Goal: Task Accomplishment & Management: Manage account settings

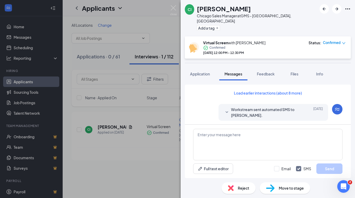
scroll to position [268, 0]
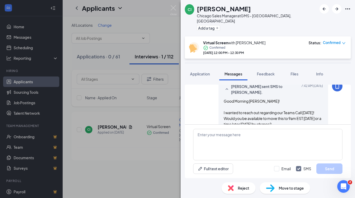
click at [170, 4] on div "CI [PERSON_NAME] Chicago Sales Manager at GMS - [GEOGRAPHIC_DATA], [GEOGRAPHIC_…" at bounding box center [177, 99] width 355 height 198
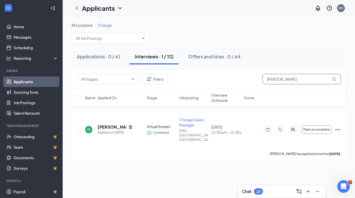
drag, startPoint x: 298, startPoint y: 82, endPoint x: 232, endPoint y: 79, distance: 66.7
click at [232, 79] on div "Filters [PERSON_NAME]" at bounding box center [209, 79] width 265 height 10
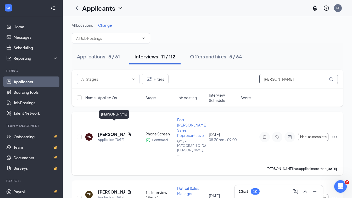
type input "[PERSON_NAME]"
click at [115, 131] on h5 "[PERSON_NAME]" at bounding box center [111, 134] width 27 height 6
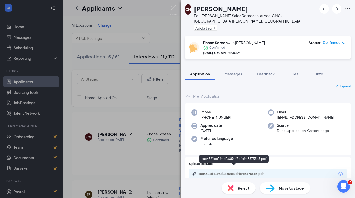
click at [251, 171] on div "cac4321dc194d2a85ac7dfb9c83755e3.pdf" at bounding box center [235, 173] width 73 height 4
click at [269, 71] on span "Feedback" at bounding box center [266, 73] width 18 height 5
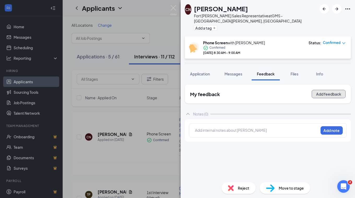
click at [328, 90] on button "Add feedback" at bounding box center [329, 94] width 34 height 8
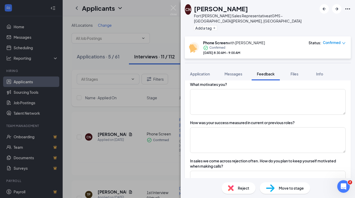
scroll to position [392, 0]
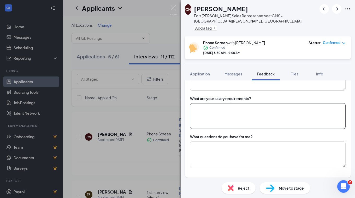
click at [244, 111] on textarea at bounding box center [268, 116] width 156 height 26
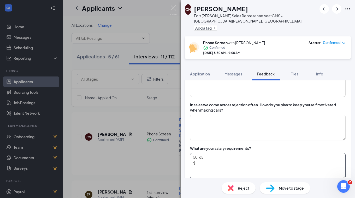
scroll to position [340, 0]
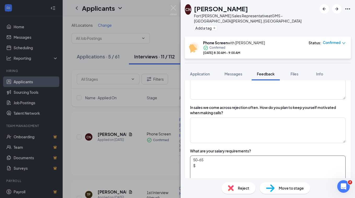
type textarea "50-65 $"
click at [221, 137] on div "Why are you open to exploring new opportunities? What about GMS and/or the PEO …" at bounding box center [268, 28] width 166 height 403
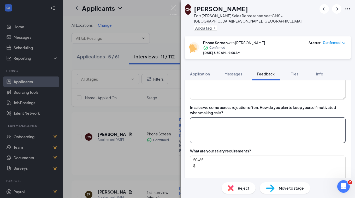
click at [225, 127] on textarea at bounding box center [268, 130] width 156 height 26
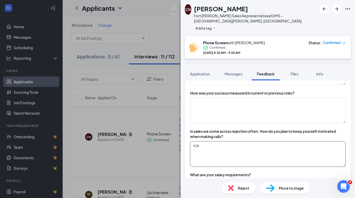
scroll to position [288, 0]
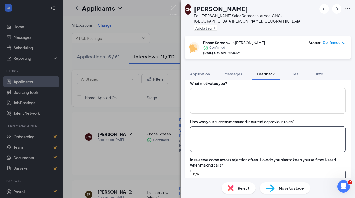
type textarea "n/a"
click at [225, 132] on textarea at bounding box center [268, 139] width 156 height 26
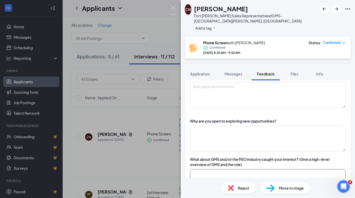
scroll to position [78, 0]
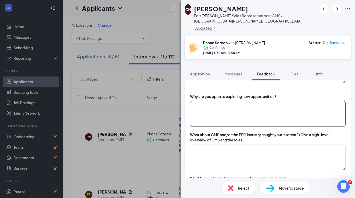
type textarea "n/a"
click at [236, 112] on textarea at bounding box center [268, 114] width 156 height 26
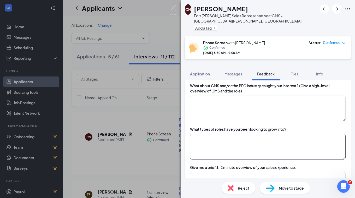
scroll to position [131, 0]
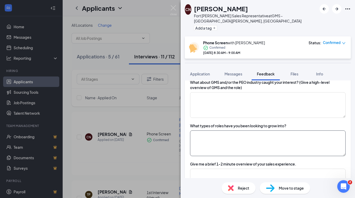
type textarea "Left role in December to move to FT [PERSON_NAME] to be closer to family"
click at [235, 139] on textarea at bounding box center [268, 143] width 156 height 26
type textarea "sales"
click at [221, 95] on textarea at bounding box center [268, 105] width 156 height 26
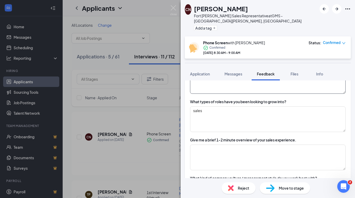
scroll to position [183, 0]
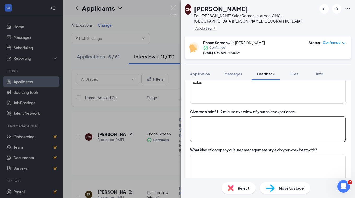
type textarea "looked us up"
click at [234, 122] on textarea at bounding box center [268, 129] width 156 height 26
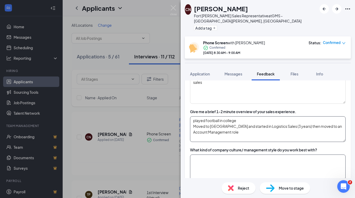
type textarea "played football in college Moved to [GEOGRAPHIC_DATA] and started in Logistics …"
click at [229, 161] on textarea at bounding box center [268, 167] width 156 height 26
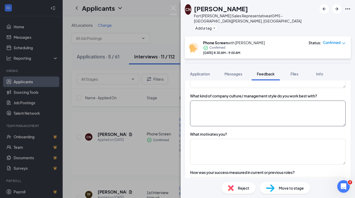
scroll to position [237, 0]
type textarea "c"
type textarea "prefers to be coached"
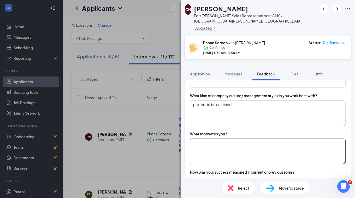
click at [238, 145] on textarea at bounding box center [268, 151] width 156 height 26
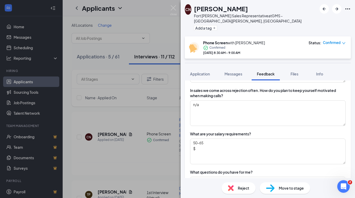
scroll to position [357, 0]
type textarea "money"
click at [238, 145] on textarea "50-65 $" at bounding box center [268, 151] width 156 height 26
type textarea "5"
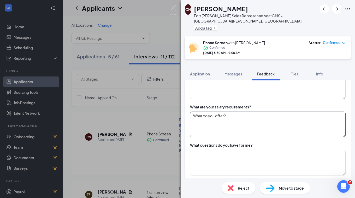
scroll to position [424, 0]
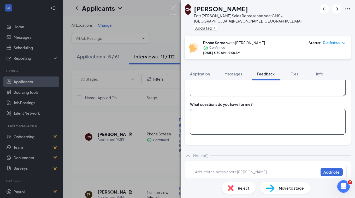
type textarea "What do you offer?"
click at [212, 117] on textarea at bounding box center [268, 122] width 156 height 26
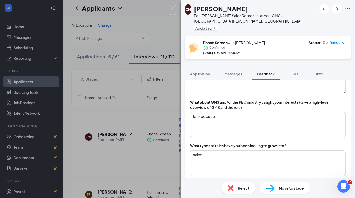
scroll to position [32, 0]
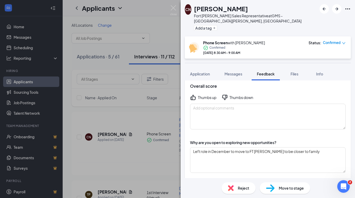
type textarea "avg deal size? Sales Cycle? Quota?"
click at [192, 95] on icon "ThumbsUp" at bounding box center [193, 97] width 5 height 5
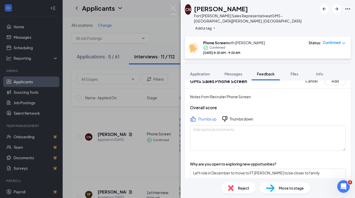
scroll to position [0, 0]
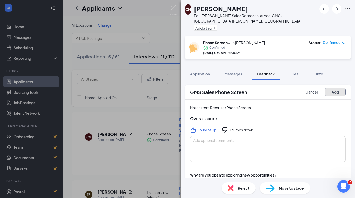
click at [328, 90] on button "Add" at bounding box center [335, 92] width 21 height 8
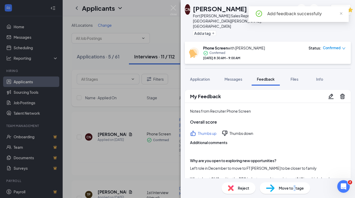
click at [295, 191] on div "Move to stage" at bounding box center [285, 188] width 50 height 12
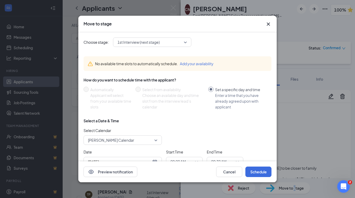
click at [153, 137] on span "[PERSON_NAME] Calendar" at bounding box center [123, 140] width 70 height 8
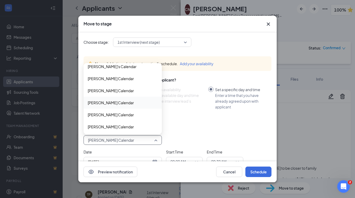
scroll to position [235, 0]
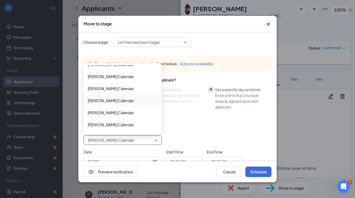
click at [101, 99] on span "[PERSON_NAME] Calendar" at bounding box center [111, 100] width 46 height 6
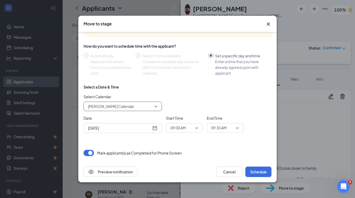
scroll to position [34, 0]
click at [154, 128] on div "[DATE]" at bounding box center [123, 128] width 70 height 6
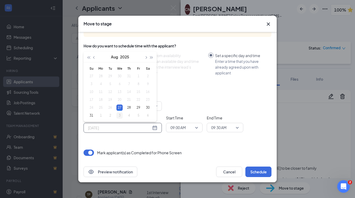
type input "[DATE]"
click at [122, 116] on div "3" at bounding box center [120, 115] width 6 height 6
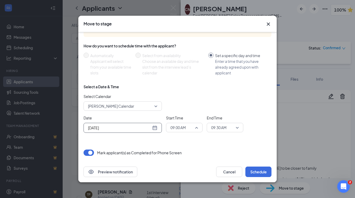
click at [198, 127] on span "09:00 AM" at bounding box center [185, 127] width 28 height 8
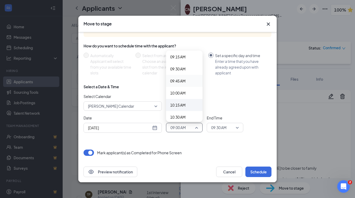
scroll to position [457, 0]
click at [180, 83] on span "10:00 AM" at bounding box center [177, 83] width 15 height 6
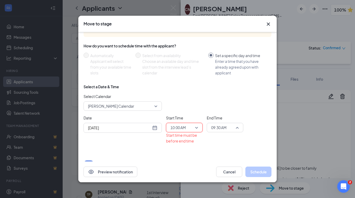
click at [232, 127] on span "09:30 AM" at bounding box center [222, 127] width 23 height 8
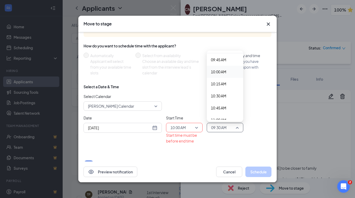
scroll to position [481, 0]
click at [218, 105] on span "11:00 AM" at bounding box center [218, 107] width 15 height 6
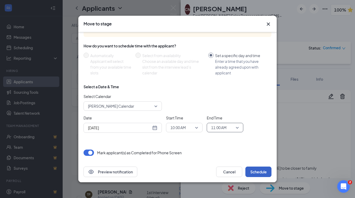
click at [260, 172] on button "Schedule" at bounding box center [259, 171] width 26 height 10
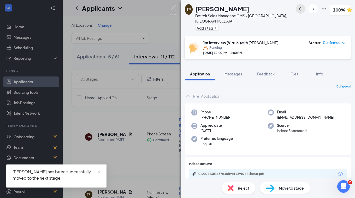
click at [299, 8] on icon "ArrowLeftNew" at bounding box center [300, 8] width 3 height 3
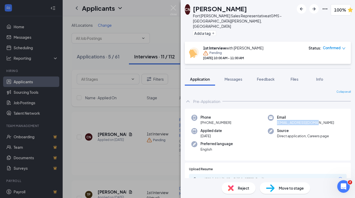
drag, startPoint x: 314, startPoint y: 118, endPoint x: 274, endPoint y: 118, distance: 40.3
click at [274, 118] on div "Email [EMAIL_ADDRESS][DOMAIN_NAME]" at bounding box center [306, 119] width 77 height 11
drag, startPoint x: 274, startPoint y: 118, endPoint x: 282, endPoint y: 117, distance: 7.7
copy span "[EMAIL_ADDRESS][DOMAIN_NAME]"
drag, startPoint x: 174, startPoint y: 7, endPoint x: 265, endPoint y: 74, distance: 113.3
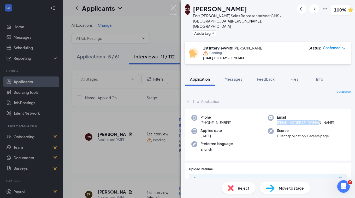
click at [174, 7] on img at bounding box center [173, 10] width 7 height 10
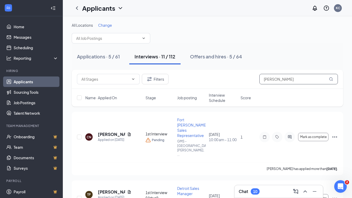
drag, startPoint x: 282, startPoint y: 81, endPoint x: 199, endPoint y: 82, distance: 83.4
click at [199, 82] on div "Filters [PERSON_NAME]" at bounding box center [207, 79] width 261 height 10
type input "[PERSON_NAME]"
click at [114, 131] on h5 "[PERSON_NAME]" at bounding box center [111, 134] width 27 height 6
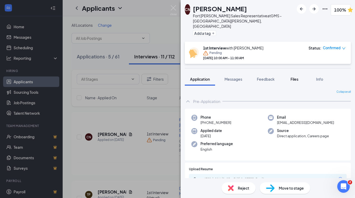
click at [292, 77] on span "Files" at bounding box center [295, 79] width 8 height 5
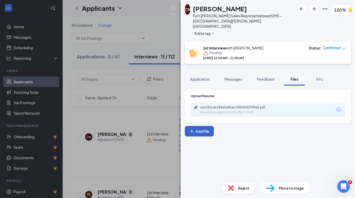
click at [198, 126] on button "Add File" at bounding box center [199, 131] width 29 height 10
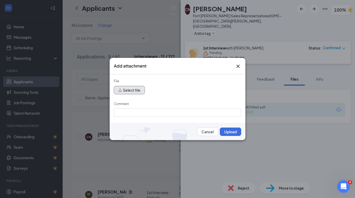
click at [127, 89] on button "Select file" at bounding box center [129, 90] width 31 height 8
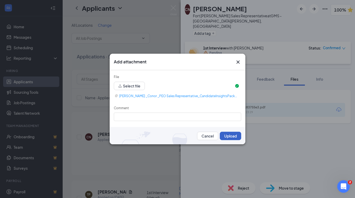
click at [228, 134] on button "Upload" at bounding box center [230, 135] width 21 height 8
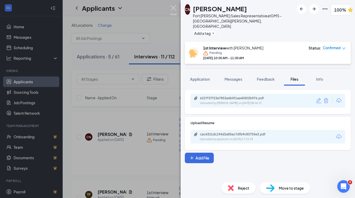
click at [175, 7] on img at bounding box center [173, 10] width 7 height 10
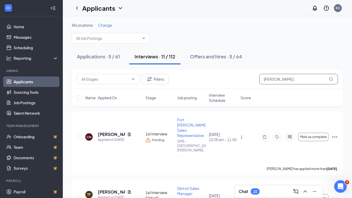
drag, startPoint x: 278, startPoint y: 75, endPoint x: 231, endPoint y: 78, distance: 47.4
click at [231, 77] on div "Filters [PERSON_NAME]" at bounding box center [207, 79] width 261 height 10
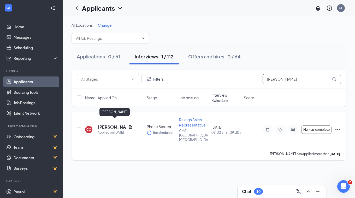
type input "[PERSON_NAME]"
click at [111, 124] on h5 "[PERSON_NAME]" at bounding box center [112, 127] width 29 height 6
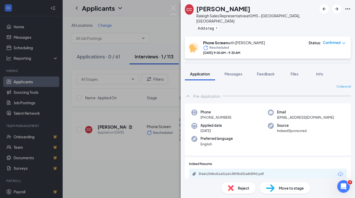
click at [242, 171] on div "3fa6c254bcb1a51a2c38f5bd31a8d59d.pdf" at bounding box center [234, 173] width 85 height 5
click at [261, 71] on span "Feedback" at bounding box center [266, 73] width 18 height 5
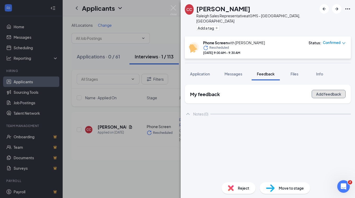
click at [328, 90] on button "Add feedback" at bounding box center [329, 94] width 34 height 8
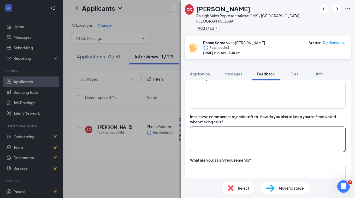
scroll to position [402, 0]
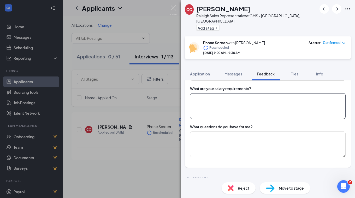
click at [221, 97] on textarea at bounding box center [268, 106] width 156 height 26
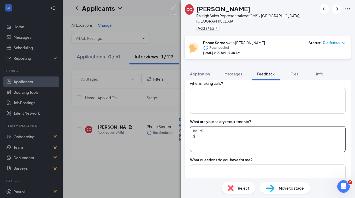
scroll to position [350, 0]
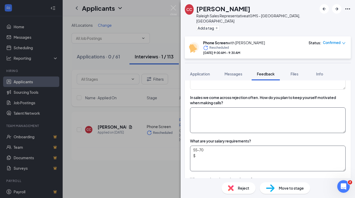
type textarea "55-70 $"
click at [233, 111] on textarea at bounding box center [268, 120] width 156 height 26
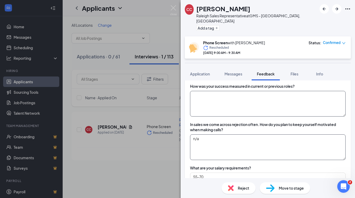
scroll to position [297, 0]
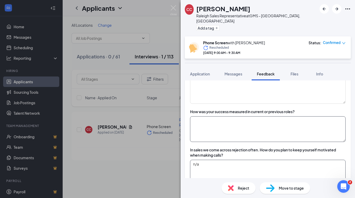
type textarea "n/a"
click at [233, 125] on textarea at bounding box center [268, 129] width 156 height 26
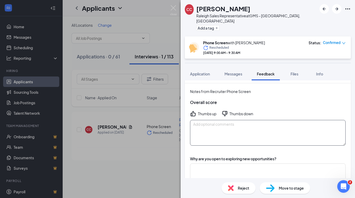
scroll to position [26, 0]
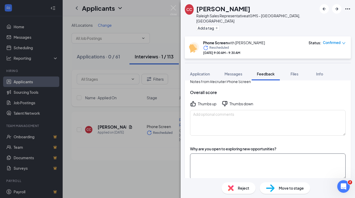
type textarea "n/a"
click at [223, 153] on textarea at bounding box center [268, 166] width 156 height 26
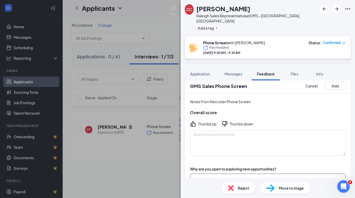
scroll to position [0, 0]
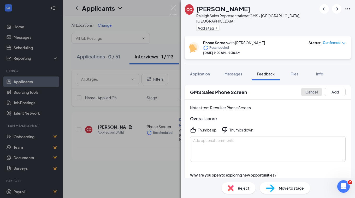
click at [306, 88] on button "Cancel" at bounding box center [311, 92] width 21 height 8
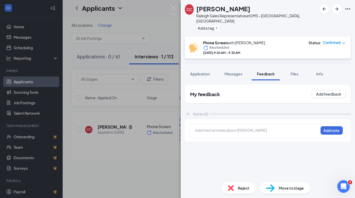
click at [231, 127] on div at bounding box center [257, 129] width 123 height 5
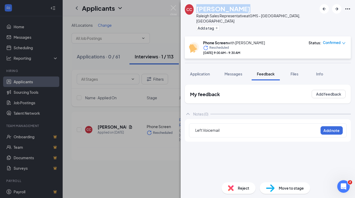
drag, startPoint x: 242, startPoint y: 8, endPoint x: 200, endPoint y: 6, distance: 41.6
click at [200, 6] on div "[PERSON_NAME]" at bounding box center [257, 8] width 121 height 9
copy h1 "[PERSON_NAME]"
click at [325, 126] on button "Add note" at bounding box center [332, 130] width 22 height 8
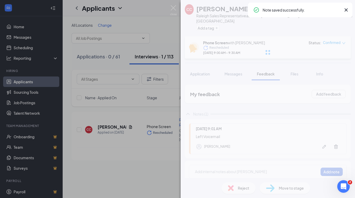
click at [249, 191] on div "CC [PERSON_NAME] Raleigh Sales Representative at GMS - [GEOGRAPHIC_DATA], [GEOG…" at bounding box center [268, 99] width 175 height 198
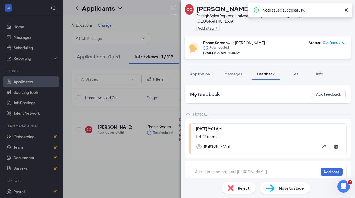
click at [235, 185] on div "Reject" at bounding box center [239, 188] width 34 height 12
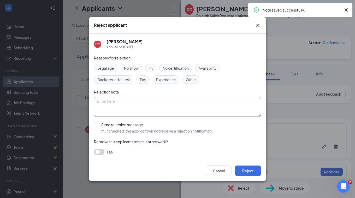
click at [129, 107] on textarea at bounding box center [177, 107] width 167 height 20
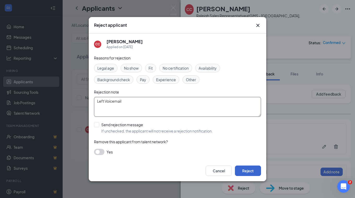
type textarea "Left Voicemail"
click at [258, 168] on button "Reject" at bounding box center [248, 170] width 26 height 10
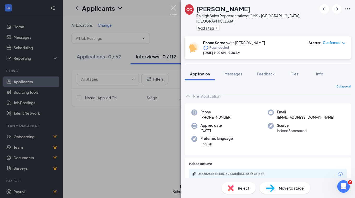
click at [176, 7] on img at bounding box center [173, 10] width 7 height 10
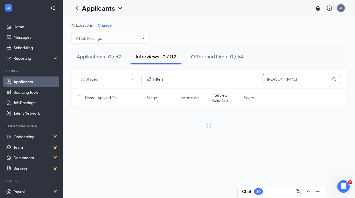
drag, startPoint x: 293, startPoint y: 80, endPoint x: 139, endPoint y: 66, distance: 154.3
click at [137, 68] on div "All Locations Change Applications · 0 / 62 Interviews · 0 / 112 Offers and hire…" at bounding box center [209, 74] width 275 height 105
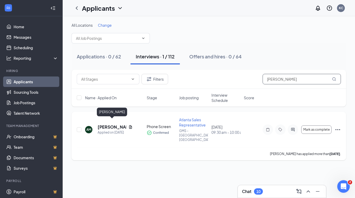
type input "[PERSON_NAME]"
click at [100, 124] on h5 "[PERSON_NAME]" at bounding box center [112, 127] width 29 height 6
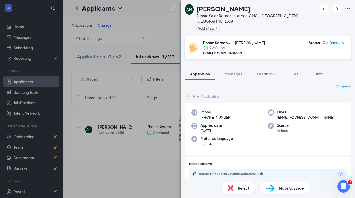
click at [247, 168] on div "5ed26a19f5da67e5930ebdfa3d02f241.pdf" at bounding box center [268, 173] width 158 height 11
click at [247, 171] on div "5ed26a19f5da67e5930ebdfa3d02f241.pdf" at bounding box center [235, 173] width 73 height 4
click at [268, 71] on span "Feedback" at bounding box center [266, 73] width 18 height 5
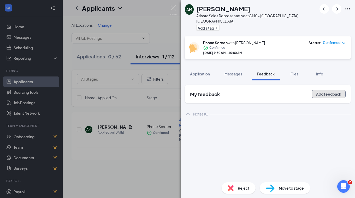
click at [326, 90] on button "Add feedback" at bounding box center [329, 94] width 34 height 8
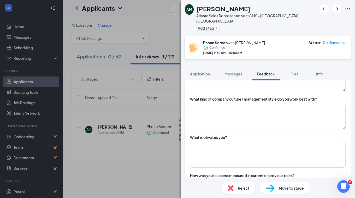
scroll to position [366, 0]
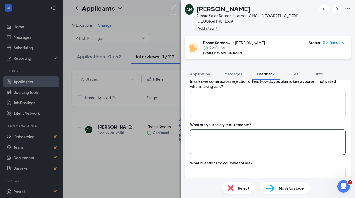
click at [251, 136] on textarea at bounding box center [268, 142] width 156 height 26
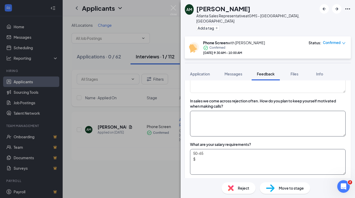
scroll to position [340, 0]
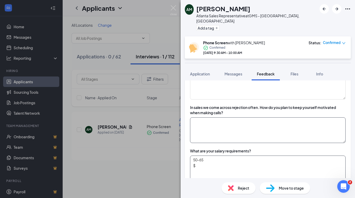
type textarea "50-65 $"
click at [266, 130] on textarea at bounding box center [268, 130] width 156 height 26
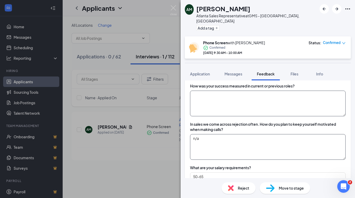
scroll to position [314, 0]
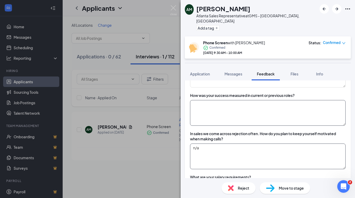
type textarea "n/a"
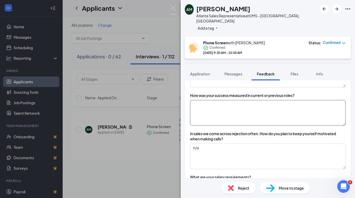
click at [226, 106] on textarea at bounding box center [268, 113] width 156 height 26
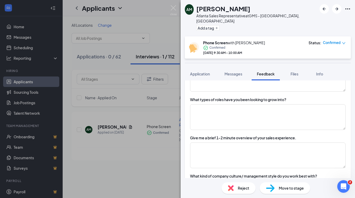
scroll to position [26, 0]
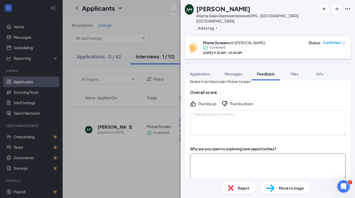
type textarea "n/a"
click at [228, 160] on textarea at bounding box center [268, 166] width 156 height 26
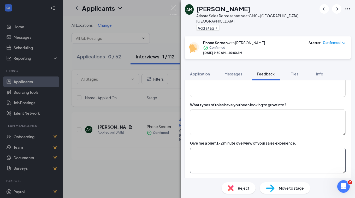
scroll to position [157, 0]
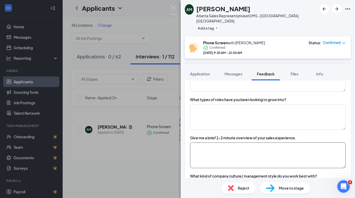
type textarea "laid off about [DATE]"
click at [244, 144] on textarea at bounding box center [268, 155] width 156 height 26
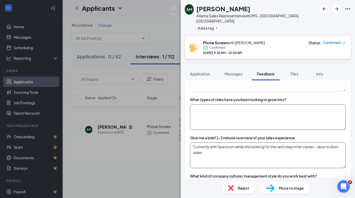
type textarea "Currently with Spectrum while she looking for the next step in her career - doo…"
click at [297, 118] on textarea at bounding box center [268, 117] width 156 height 26
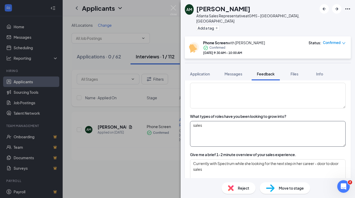
scroll to position [131, 0]
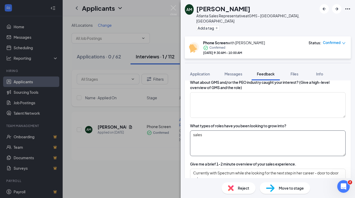
type textarea "sales"
drag, startPoint x: 220, startPoint y: 85, endPoint x: 216, endPoint y: 98, distance: 13.4
click at [218, 86] on div "What about GMS and/or the PEO industry caught your interest? (Give a high-level…" at bounding box center [268, 98] width 156 height 38
click at [219, 102] on textarea at bounding box center [268, 105] width 156 height 26
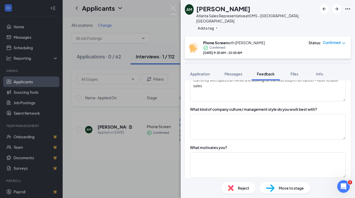
scroll to position [221, 0]
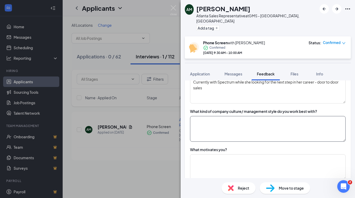
type textarea "looked us up"
click at [217, 124] on textarea at bounding box center [268, 129] width 156 height 26
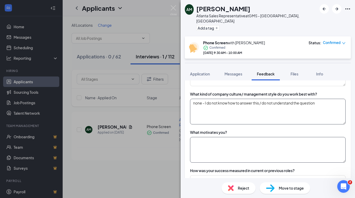
scroll to position [248, 0]
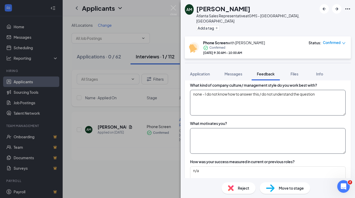
type textarea "none - I do not know how to answer this / do not understand the question"
click at [226, 139] on textarea at bounding box center [268, 141] width 156 height 26
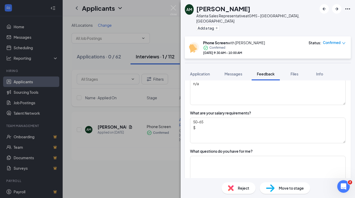
scroll to position [378, 0]
type textarea "money"
click at [216, 122] on textarea "50-65 $" at bounding box center [268, 130] width 156 height 26
type textarea "50k base"
drag, startPoint x: 241, startPoint y: 160, endPoint x: 248, endPoint y: 155, distance: 8.3
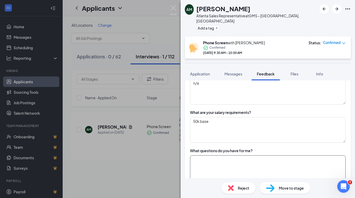
click at [248, 155] on textarea at bounding box center [268, 168] width 156 height 26
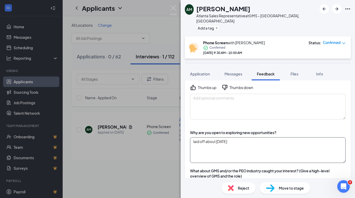
scroll to position [12, 0]
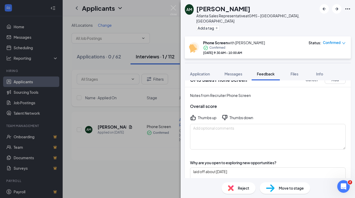
click at [226, 114] on icon "ThumbsDown" at bounding box center [225, 117] width 6 height 6
click at [244, 132] on textarea at bounding box center [268, 137] width 156 height 26
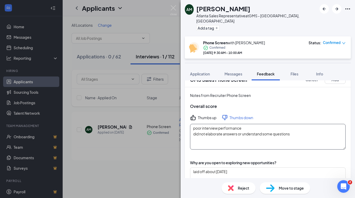
scroll to position [0, 0]
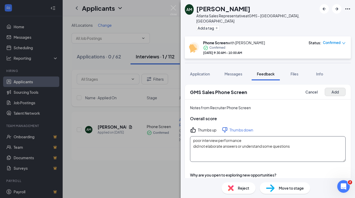
type textarea "poor interview performance did not elaborate answers or understand some questio…"
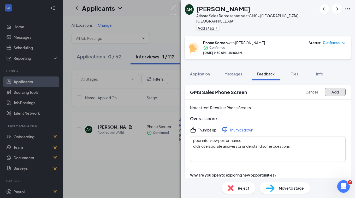
click at [330, 88] on button "Add" at bounding box center [335, 92] width 21 height 8
click at [326, 88] on button "Add" at bounding box center [335, 92] width 21 height 8
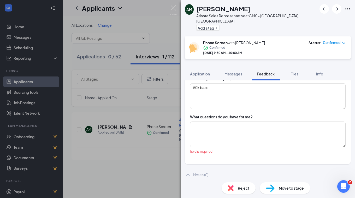
scroll to position [418, 0]
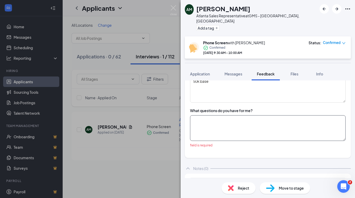
click at [242, 116] on textarea at bounding box center [268, 128] width 156 height 26
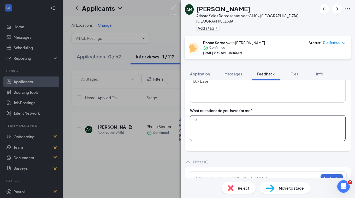
type textarea "t"
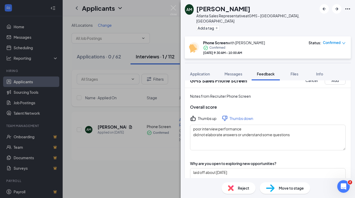
scroll to position [0, 0]
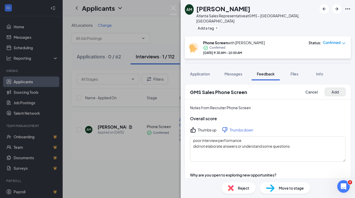
type textarea "How many candidates are being considered? Office Location?"
click at [332, 88] on button "Add" at bounding box center [335, 92] width 21 height 8
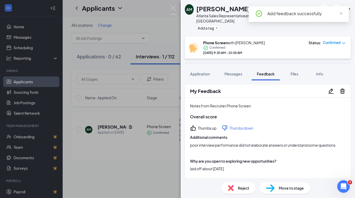
click at [284, 29] on div "AM [PERSON_NAME] Atlanta Sales Representative at GMS - [GEOGRAPHIC_DATA], [GEOG…" at bounding box center [268, 18] width 175 height 36
click at [340, 13] on div "Add feedback successfully" at bounding box center [305, 13] width 75 height 6
click at [342, 14] on span "close" at bounding box center [342, 14] width 4 height 4
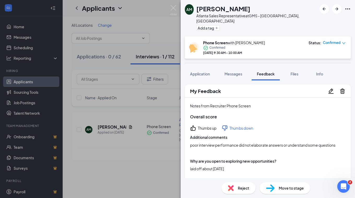
drag, startPoint x: 253, startPoint y: 8, endPoint x: 198, endPoint y: 6, distance: 54.9
click at [198, 6] on div "AM [PERSON_NAME] Atlanta Sales Representative at GMS - [GEOGRAPHIC_DATA], [GEOG…" at bounding box center [251, 18] width 132 height 28
copy h1 "[PERSON_NAME]"
click at [289, 181] on div "Reject Move to stage" at bounding box center [268, 188] width 175 height 20
click at [290, 189] on span "Move to stage" at bounding box center [291, 188] width 25 height 6
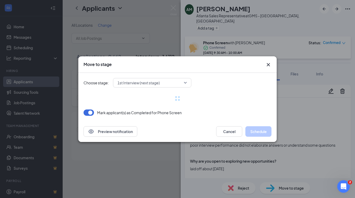
click at [164, 81] on span "1st Interview (next stage)" at bounding box center [150, 83] width 65 height 8
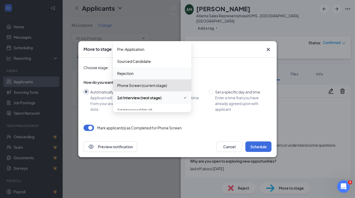
click at [133, 90] on div "Phone Screen (current stage)" at bounding box center [152, 85] width 78 height 12
click at [145, 70] on span "Rejection" at bounding box center [152, 73] width 70 height 6
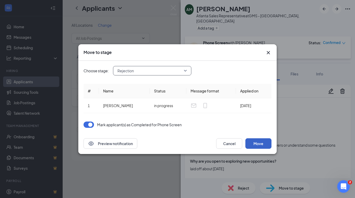
click at [262, 142] on button "Move" at bounding box center [259, 143] width 26 height 10
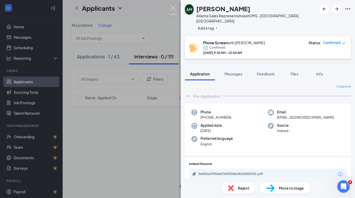
click at [170, 7] on img at bounding box center [173, 10] width 7 height 10
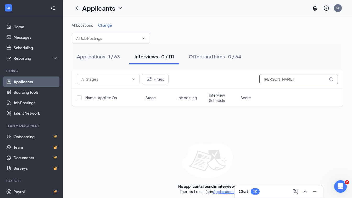
drag, startPoint x: 283, startPoint y: 78, endPoint x: 201, endPoint y: 77, distance: 81.8
click at [201, 77] on div "Filters [PERSON_NAME]" at bounding box center [207, 79] width 261 height 10
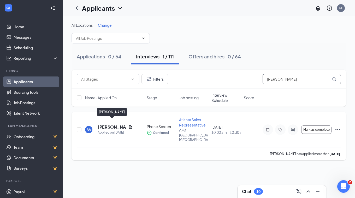
type input "[PERSON_NAME]"
click at [107, 124] on h5 "[PERSON_NAME]" at bounding box center [112, 127] width 29 height 6
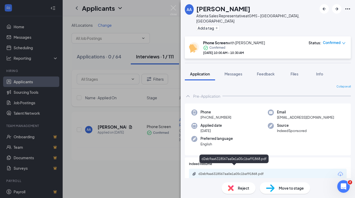
click at [250, 171] on div "d2eb9aa6318567aa0e1a05c1baf91868.pdf" at bounding box center [235, 173] width 73 height 4
click at [267, 71] on span "Feedback" at bounding box center [266, 73] width 18 height 5
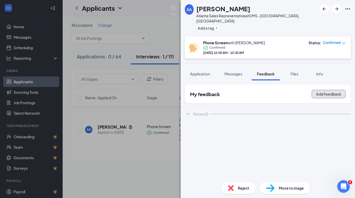
click at [319, 90] on button "Add feedback" at bounding box center [329, 94] width 34 height 8
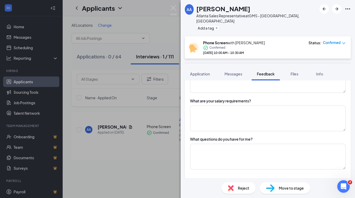
scroll to position [402, 0]
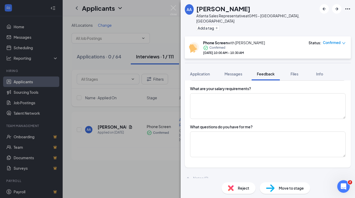
click at [220, 86] on div "What are your salary requirements?" at bounding box center [220, 88] width 61 height 5
drag, startPoint x: 220, startPoint y: 85, endPoint x: 240, endPoint y: 94, distance: 22.2
click at [240, 94] on textarea at bounding box center [268, 106] width 156 height 26
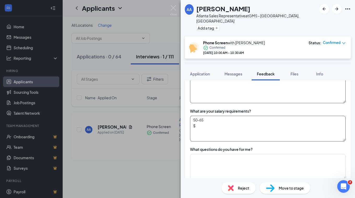
scroll to position [350, 0]
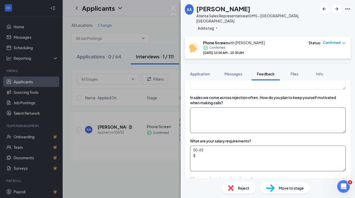
type textarea "50-65 $"
click at [239, 116] on textarea at bounding box center [268, 120] width 156 height 26
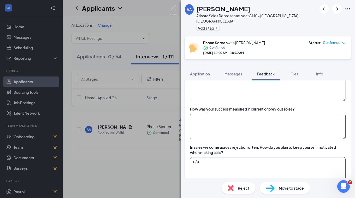
scroll to position [297, 0]
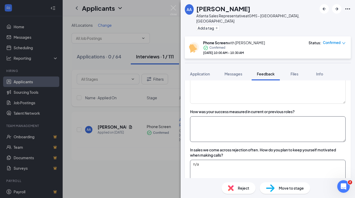
type textarea "n/a"
click at [227, 127] on textarea at bounding box center [268, 129] width 156 height 26
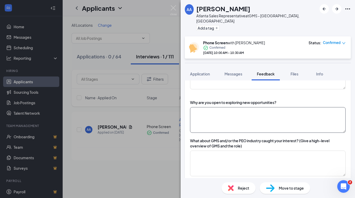
scroll to position [78, 0]
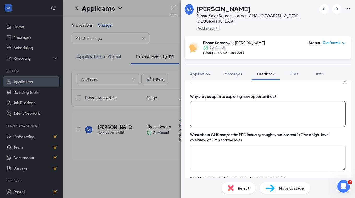
type textarea "n/a"
click at [246, 107] on textarea at bounding box center [268, 114] width 156 height 26
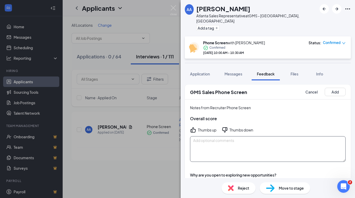
scroll to position [26, 0]
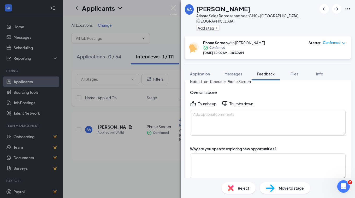
click at [237, 177] on div "AA [PERSON_NAME] Atlanta Sales Representative at GMS - [GEOGRAPHIC_DATA], [GEOG…" at bounding box center [268, 99] width 175 height 198
drag, startPoint x: 237, startPoint y: 177, endPoint x: 302, endPoint y: 134, distance: 77.6
click at [302, 134] on div "Notes from Recruiter Phone Screen Overall score Thumbs up Thumbs down" at bounding box center [268, 106] width 166 height 67
click at [219, 157] on textarea at bounding box center [268, 166] width 156 height 26
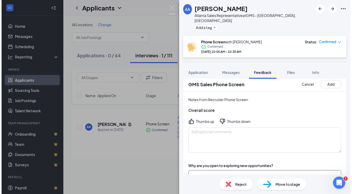
scroll to position [0, 0]
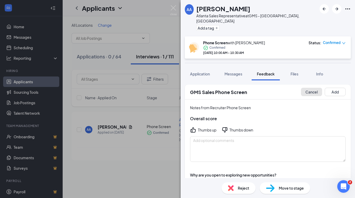
click at [310, 88] on button "Cancel" at bounding box center [311, 92] width 21 height 8
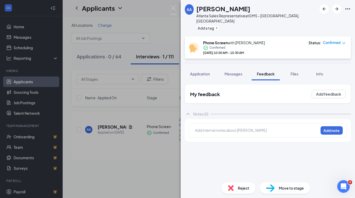
click at [264, 123] on div "Add internal notes about [PERSON_NAME] Add note" at bounding box center [268, 130] width 158 height 14
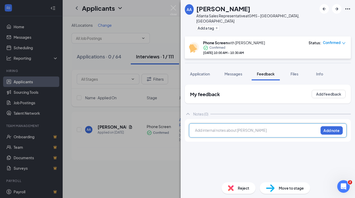
click at [264, 127] on div at bounding box center [257, 129] width 123 height 5
click at [338, 126] on button "Add note" at bounding box center [332, 130] width 22 height 8
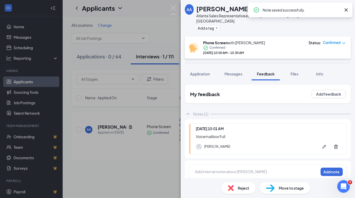
click at [344, 10] on icon "Cross" at bounding box center [346, 10] width 6 height 6
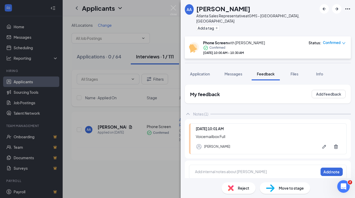
drag, startPoint x: 254, startPoint y: 8, endPoint x: 199, endPoint y: 7, distance: 54.6
click at [199, 7] on h1 "[PERSON_NAME]" at bounding box center [224, 8] width 54 height 9
copy h1 "[PERSON_NAME]"
click at [246, 189] on span "Reject" at bounding box center [244, 188] width 12 height 6
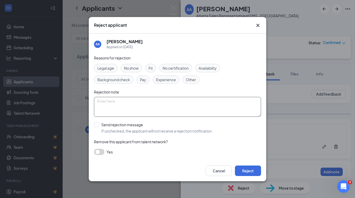
click at [141, 104] on textarea at bounding box center [177, 107] width 167 height 20
type textarea "Voicemailbox Full"
click at [248, 168] on button "Reject" at bounding box center [248, 170] width 26 height 10
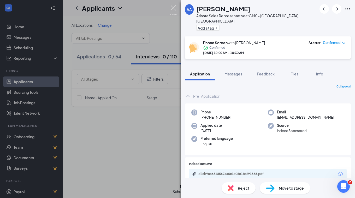
click at [176, 8] on img at bounding box center [173, 10] width 7 height 10
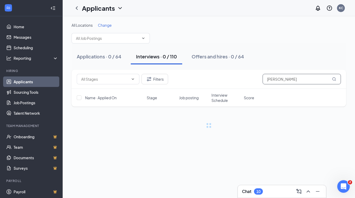
drag, startPoint x: 296, startPoint y: 78, endPoint x: 187, endPoint y: 73, distance: 109.1
click at [188, 73] on div "Filters [PERSON_NAME]" at bounding box center [209, 79] width 275 height 19
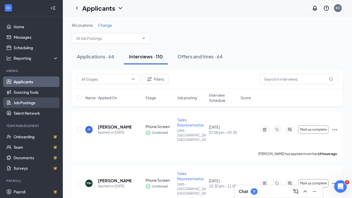
click at [29, 105] on link "Job Postings" at bounding box center [36, 102] width 45 height 10
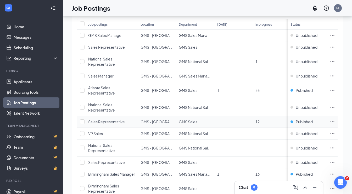
scroll to position [78, 0]
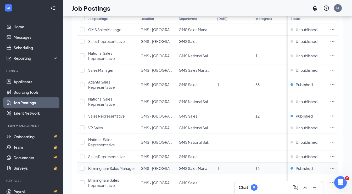
click at [110, 167] on span "Birmingham Sales Manager" at bounding box center [111, 168] width 47 height 5
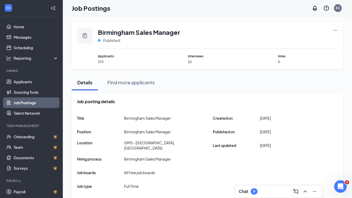
click at [330, 32] on div "Birmingham Sales Manager Published" at bounding box center [218, 38] width 240 height 21
click at [332, 30] on icon "Ellipses" at bounding box center [334, 30] width 5 height 5
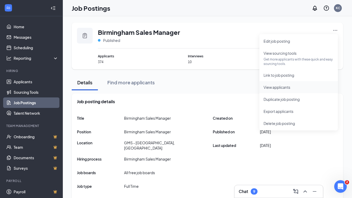
click at [288, 86] on span "View applicants" at bounding box center [276, 87] width 27 height 5
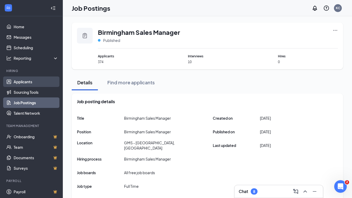
click at [37, 78] on link "Applicants" at bounding box center [36, 81] width 45 height 10
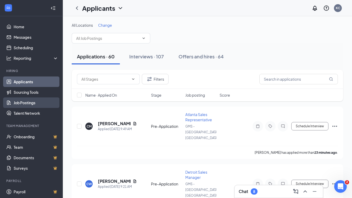
click at [22, 101] on link "Job Postings" at bounding box center [36, 102] width 45 height 10
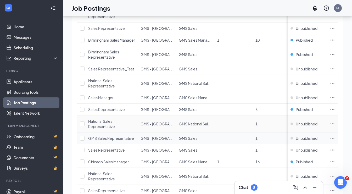
scroll to position [209, 0]
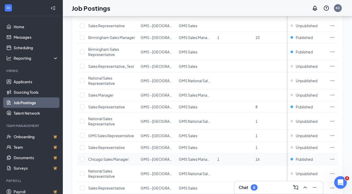
click at [114, 160] on span "Chicago Sales Manager" at bounding box center [108, 159] width 41 height 5
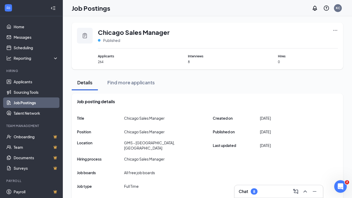
click at [334, 29] on icon "Ellipses" at bounding box center [334, 30] width 5 height 5
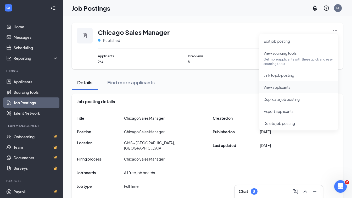
click at [281, 88] on span "View applicants" at bounding box center [276, 87] width 27 height 5
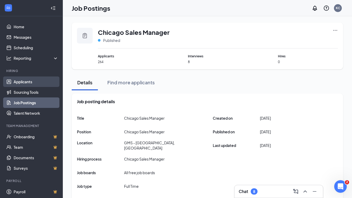
click at [26, 79] on link "Applicants" at bounding box center [36, 81] width 45 height 10
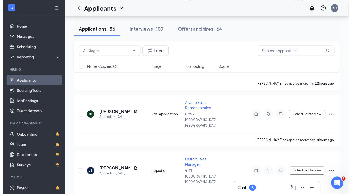
scroll to position [288, 0]
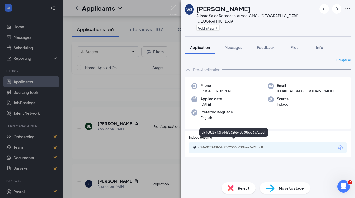
click at [250, 145] on div "d94e825943f6449862554c0386ee3671.pdf" at bounding box center [235, 147] width 73 height 4
click at [301, 186] on span "Move to stage" at bounding box center [291, 188] width 25 height 6
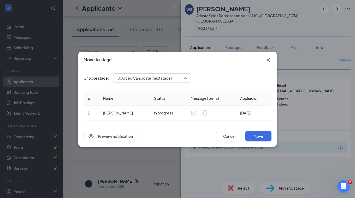
click at [173, 81] on span "Sourced Candidate (next stage)" at bounding box center [150, 78] width 65 height 8
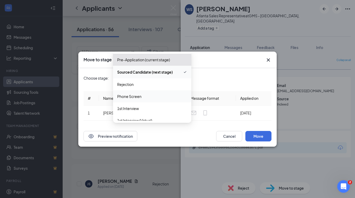
click at [131, 96] on span "Phone Screen" at bounding box center [129, 96] width 24 height 6
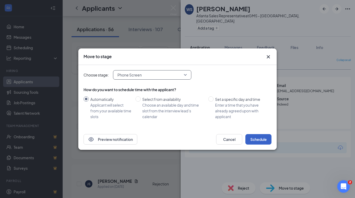
click at [261, 139] on button "Schedule" at bounding box center [259, 139] width 26 height 10
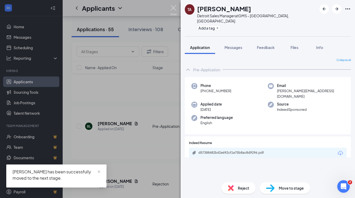
click at [173, 8] on img at bounding box center [173, 10] width 7 height 10
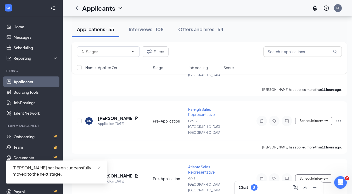
scroll to position [209, 0]
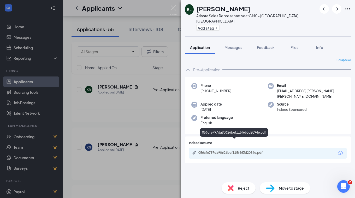
click at [244, 150] on div "056cfe797da90626bef115f663d2094e.pdf" at bounding box center [235, 152] width 73 height 4
click at [241, 187] on span "Reject" at bounding box center [244, 188] width 12 height 6
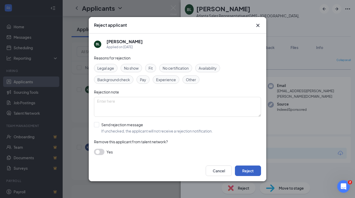
click at [250, 168] on button "Reject" at bounding box center [248, 170] width 26 height 10
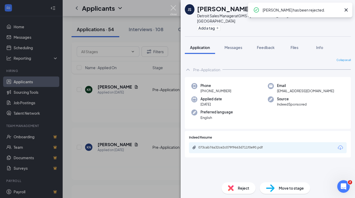
click at [176, 9] on img at bounding box center [173, 10] width 7 height 10
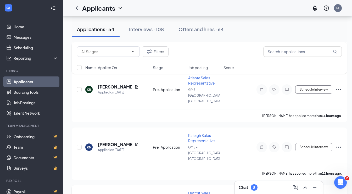
scroll to position [183, 0]
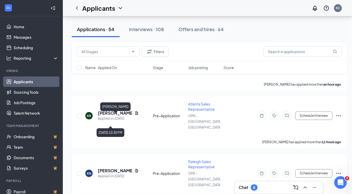
click at [110, 168] on h5 "[PERSON_NAME]" at bounding box center [115, 171] width 35 height 6
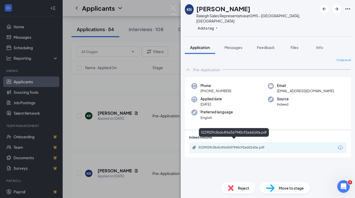
click at [234, 145] on div "5229029c5bdc4f6d3d7940c92add160a.pdf" at bounding box center [235, 147] width 73 height 4
click at [235, 183] on div "Reject" at bounding box center [239, 188] width 34 height 12
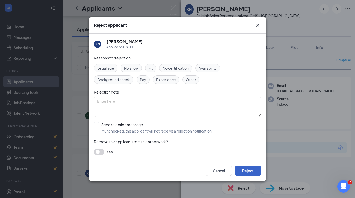
click at [248, 168] on button "Reject" at bounding box center [248, 170] width 26 height 10
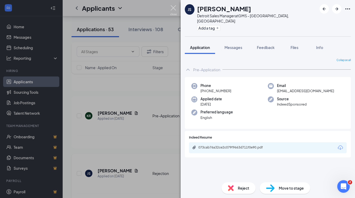
drag, startPoint x: 172, startPoint y: 8, endPoint x: 162, endPoint y: 109, distance: 100.9
click at [172, 8] on img at bounding box center [173, 10] width 7 height 10
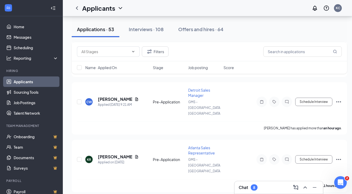
scroll to position [131, 0]
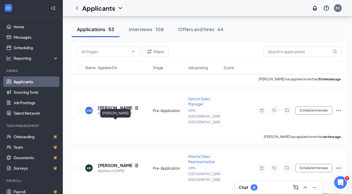
click at [106, 162] on h5 "[PERSON_NAME]" at bounding box center [115, 165] width 35 height 6
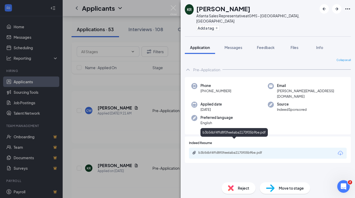
click at [237, 150] on div "b3b56bf4ffd8f0fee6aba2170f05b9be.pdf" at bounding box center [235, 152] width 73 height 4
click at [238, 183] on div "Reject" at bounding box center [239, 188] width 34 height 12
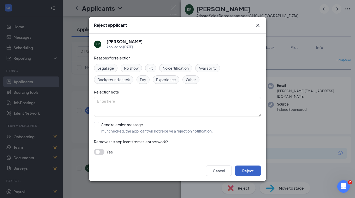
click at [251, 171] on button "Reject" at bounding box center [248, 170] width 26 height 10
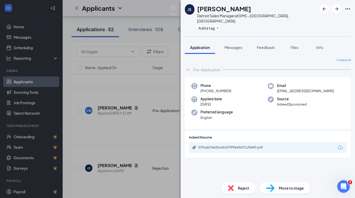
click at [101, 101] on div "JS [PERSON_NAME] Detroit Sales Manager at GMS - [GEOGRAPHIC_DATA], [GEOGRAPHIC_…" at bounding box center [177, 99] width 355 height 198
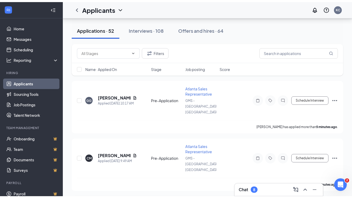
scroll to position [26, 0]
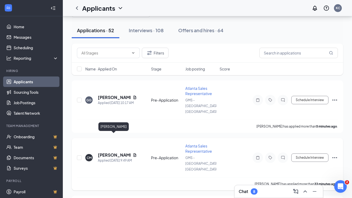
click at [107, 152] on h5 "[PERSON_NAME]" at bounding box center [114, 155] width 33 height 6
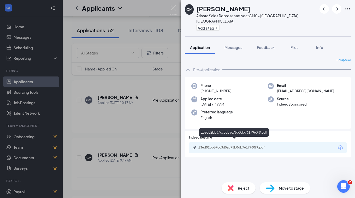
click at [214, 145] on div "13ed02bb67cc3d5ac75b0db7617960f9.pdf" at bounding box center [235, 147] width 73 height 4
click at [280, 187] on span "Move to stage" at bounding box center [291, 188] width 25 height 6
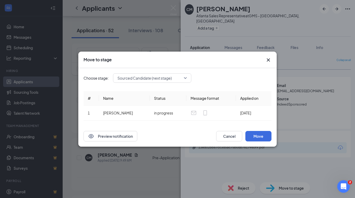
click at [146, 79] on div "Sourced Candidate (next stage)" at bounding box center [152, 77] width 78 height 9
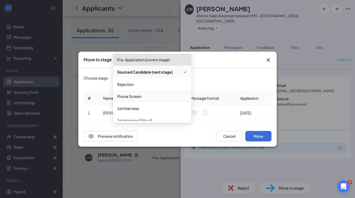
click at [133, 96] on span "Phone Screen" at bounding box center [129, 96] width 24 height 6
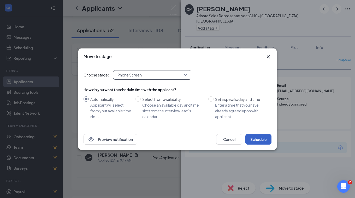
click at [262, 135] on button "Schedule" at bounding box center [259, 139] width 26 height 10
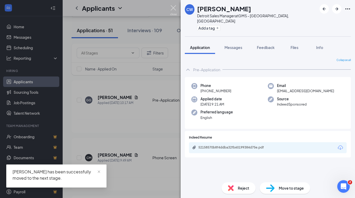
click at [174, 6] on img at bounding box center [173, 10] width 7 height 10
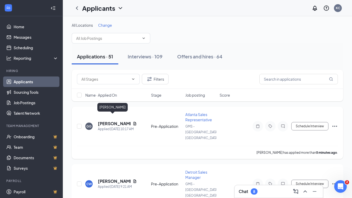
click at [106, 120] on h5 "[PERSON_NAME]" at bounding box center [114, 123] width 33 height 6
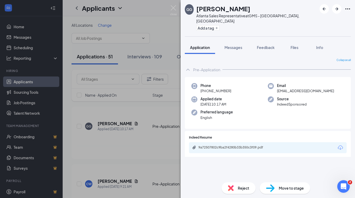
click at [231, 142] on div "9a72507802c9ba2f4280b33b350c3f09.pdf" at bounding box center [268, 147] width 158 height 11
click at [230, 145] on div "9a72507802c9ba2f4280b33b350c3f09.pdf" at bounding box center [235, 147] width 73 height 4
click at [246, 188] on span "Reject" at bounding box center [244, 188] width 12 height 6
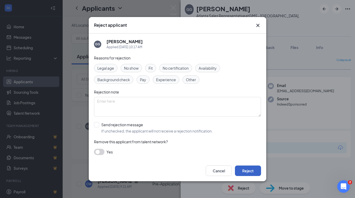
click at [254, 168] on button "Reject" at bounding box center [248, 170] width 26 height 10
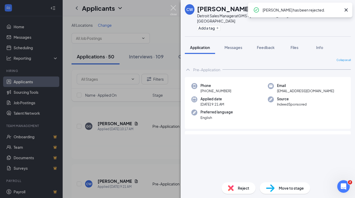
click at [176, 6] on img at bounding box center [173, 10] width 7 height 10
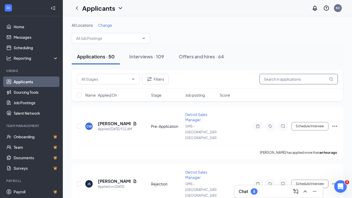
click at [306, 76] on input "text" at bounding box center [298, 79] width 78 height 10
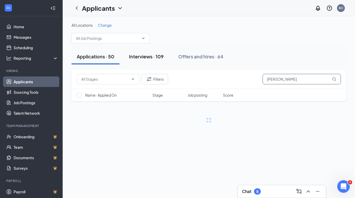
type input "[PERSON_NAME]"
click at [165, 55] on button "Interviews · 109" at bounding box center [146, 57] width 45 height 16
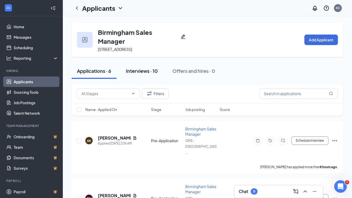
click at [150, 73] on div "Interviews · 10" at bounding box center [142, 70] width 32 height 7
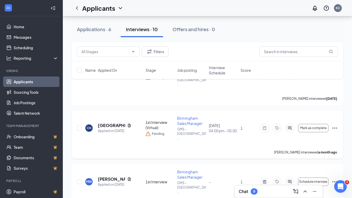
scroll to position [183, 0]
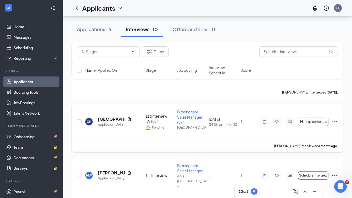
click at [98, 139] on div "Cereina Hall interviewed a month ago ." at bounding box center [207, 145] width 261 height 13
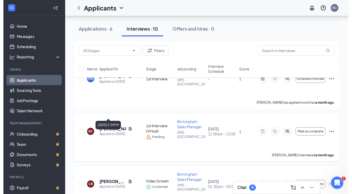
scroll to position [288, 0]
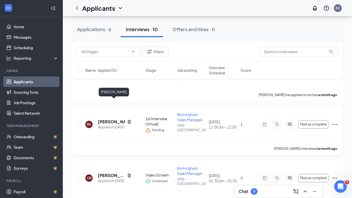
click at [110, 119] on h5 "Brian Sims" at bounding box center [111, 122] width 27 height 6
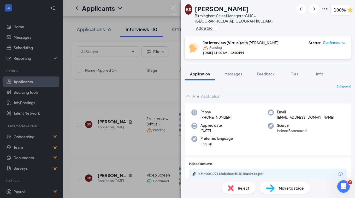
click at [240, 187] on span "Reject" at bounding box center [244, 188] width 12 height 6
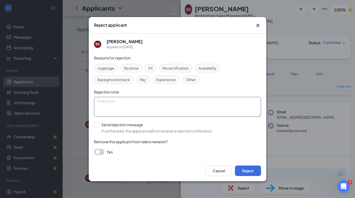
click at [132, 101] on textarea at bounding box center [177, 107] width 167 height 20
type textarea "Declined Ride Along"
click at [245, 168] on button "Reject" at bounding box center [248, 170] width 26 height 10
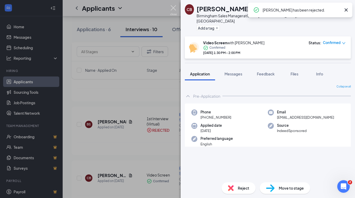
click at [173, 8] on img at bounding box center [173, 10] width 7 height 10
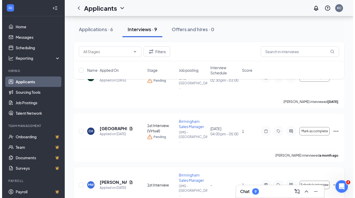
scroll to position [183, 0]
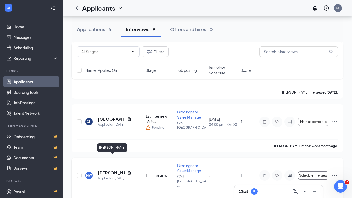
click at [106, 170] on h5 "[PERSON_NAME]" at bounding box center [111, 173] width 27 height 6
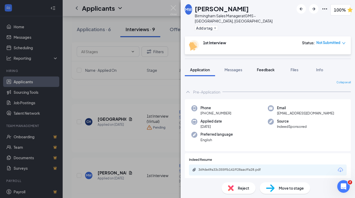
click at [274, 67] on span "Feedback" at bounding box center [266, 69] width 18 height 5
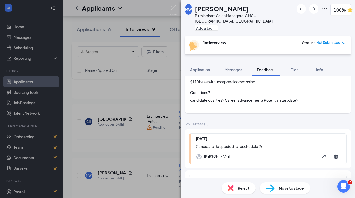
scroll to position [303, 0]
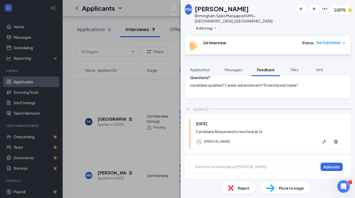
click at [239, 185] on span "Reject" at bounding box center [244, 188] width 12 height 6
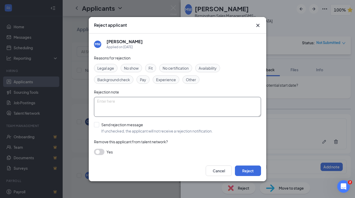
click at [188, 107] on textarea at bounding box center [177, 107] width 167 height 20
type textarea "Candidate Requested to reschedule 2x"
click at [251, 170] on button "Reject" at bounding box center [248, 170] width 26 height 10
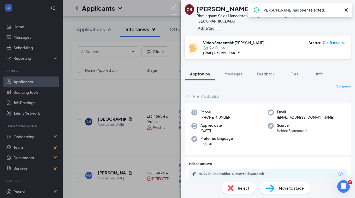
click at [175, 8] on img at bounding box center [173, 10] width 7 height 10
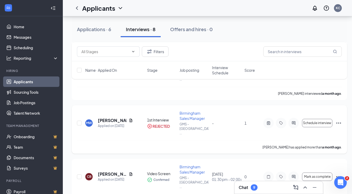
scroll to position [261, 0]
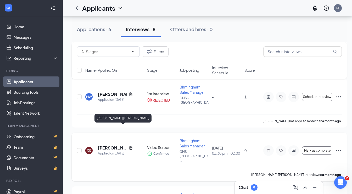
click at [116, 145] on h5 "CONNOR BLASCHAK" at bounding box center [112, 148] width 29 height 6
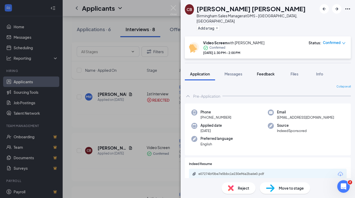
click at [274, 67] on button "Feedback" at bounding box center [266, 73] width 28 height 13
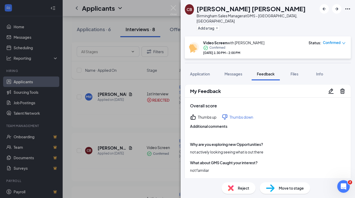
click at [246, 185] on span "Reject" at bounding box center [244, 188] width 12 height 6
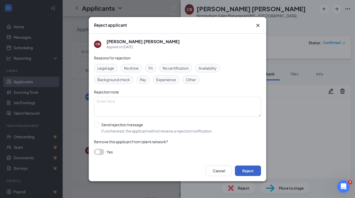
click at [248, 171] on button "Reject" at bounding box center [248, 170] width 26 height 10
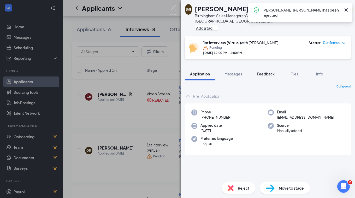
click at [273, 67] on button "Feedback" at bounding box center [266, 73] width 28 height 13
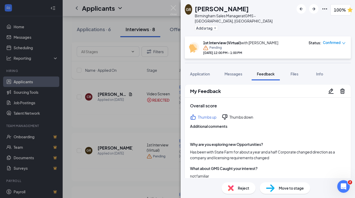
click at [152, 144] on div "GR Gaige Roberson Birmingham Sales Manager at GMS - Birmingham, AL Add a tag 10…" at bounding box center [177, 99] width 355 height 198
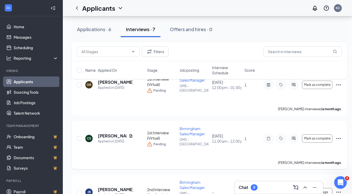
scroll to position [283, 0]
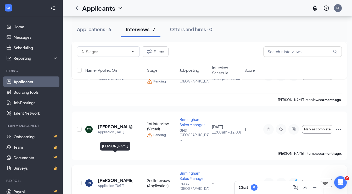
click at [112, 177] on h5 "Jonathan Bowman" at bounding box center [115, 180] width 35 height 6
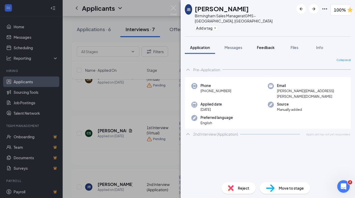
click at [266, 45] on span "Feedback" at bounding box center [266, 47] width 18 height 5
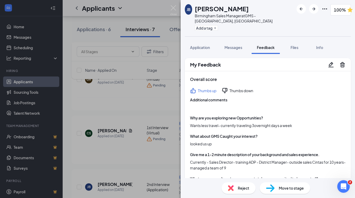
click at [153, 140] on div "JB Jonathan Bowman Birmingham Sales Manager at GMS - Birmingham, AL Add a tag 1…" at bounding box center [177, 99] width 355 height 198
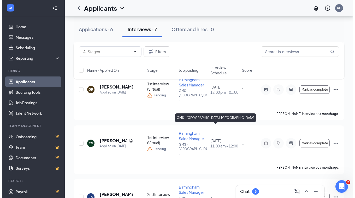
scroll to position [279, 0]
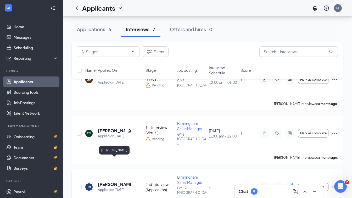
click at [108, 181] on h5 "Jonathan Bowman" at bounding box center [114, 184] width 33 height 6
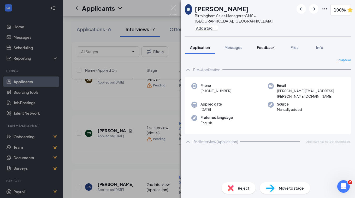
click at [262, 45] on span "Feedback" at bounding box center [266, 47] width 18 height 5
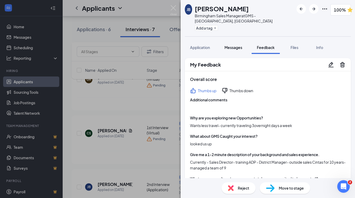
click at [232, 45] on span "Messages" at bounding box center [234, 47] width 18 height 5
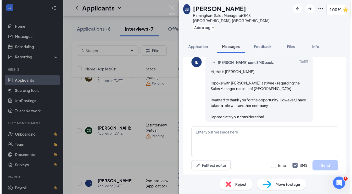
scroll to position [207, 0]
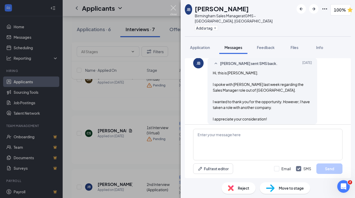
click at [172, 7] on img at bounding box center [173, 10] width 7 height 10
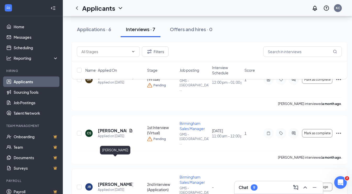
click at [102, 181] on h5 "Jonathan Bowman" at bounding box center [115, 184] width 35 height 6
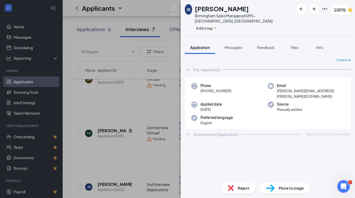
click at [234, 184] on div "Reject" at bounding box center [239, 188] width 34 height 12
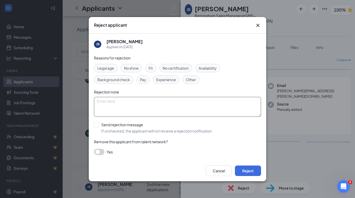
click at [180, 109] on textarea at bounding box center [177, 107] width 167 height 20
type textarea "accepted a role with another company"
click at [256, 171] on button "Reject" at bounding box center [248, 170] width 26 height 10
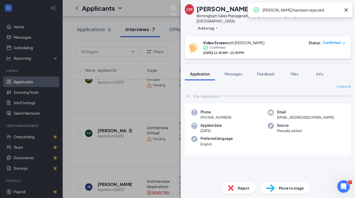
click at [177, 8] on img at bounding box center [173, 10] width 7 height 10
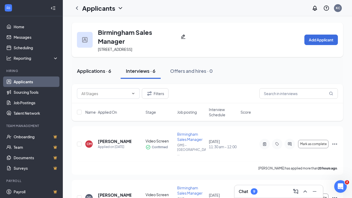
click at [87, 72] on button "Applications · 6" at bounding box center [94, 71] width 45 height 16
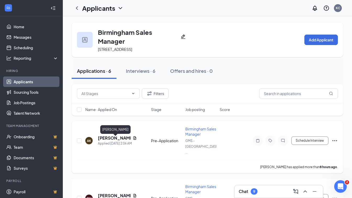
click at [109, 138] on h5 "ARIEL KIMMOK" at bounding box center [114, 138] width 33 height 6
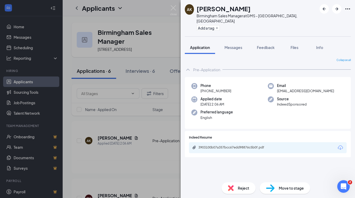
click at [239, 146] on div "3903100b07a357bcc67edd98876c5b0f.pdf" at bounding box center [268, 147] width 158 height 11
click at [240, 145] on div "3903100b07a357bcc67edd98876c5b0f.pdf" at bounding box center [235, 147] width 73 height 4
click at [275, 192] on div "Move to stage" at bounding box center [285, 188] width 50 height 12
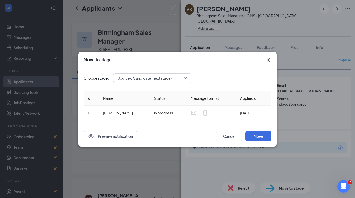
click at [138, 77] on div "Sourced Candidate (next stage)" at bounding box center [152, 77] width 78 height 9
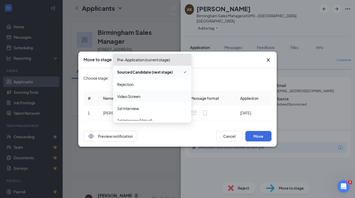
click at [134, 98] on span "Video Screen" at bounding box center [128, 96] width 23 height 6
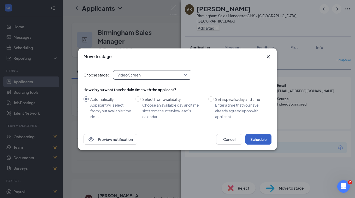
click at [265, 136] on button "Schedule" at bounding box center [259, 139] width 26 height 10
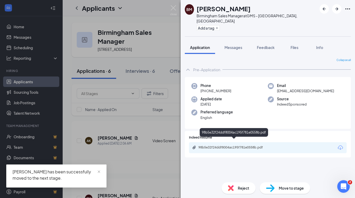
drag, startPoint x: 250, startPoint y: 149, endPoint x: 250, endPoint y: 145, distance: 4.0
click at [249, 148] on div "Indeed Resume 98b5e32f24ddf8004ac195f781e0558b.pdf" at bounding box center [268, 144] width 166 height 26
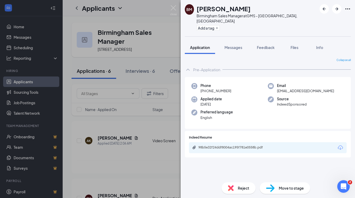
click at [250, 145] on div "98b5e32f24ddf8004ac195f781e0558b.pdf" at bounding box center [268, 147] width 158 height 11
click at [264, 145] on div "98b5e32f24ddf8004ac195f781e0558b.pdf" at bounding box center [235, 147] width 73 height 4
click at [234, 188] on div "Reject" at bounding box center [239, 188] width 34 height 12
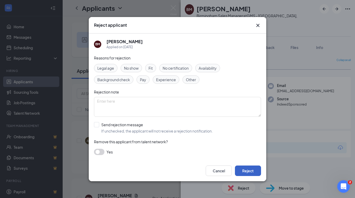
click at [243, 173] on button "Reject" at bounding box center [248, 170] width 26 height 10
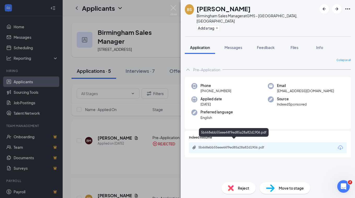
click at [225, 145] on div "5b668ebb55eee44f9ed85a28a82d1906.pdf" at bounding box center [235, 147] width 73 height 4
click at [242, 191] on div "Reject" at bounding box center [239, 188] width 34 height 12
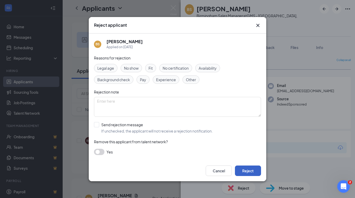
click at [248, 169] on button "Reject" at bounding box center [248, 170] width 26 height 10
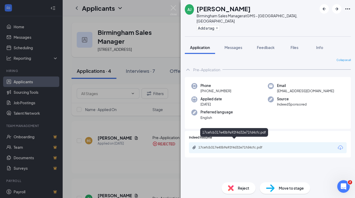
click at [214, 145] on div "17cefcb317e40b9a92f4d32e71fd4cfc.pdf" at bounding box center [235, 147] width 73 height 4
click at [250, 183] on div "Reject" at bounding box center [239, 188] width 34 height 12
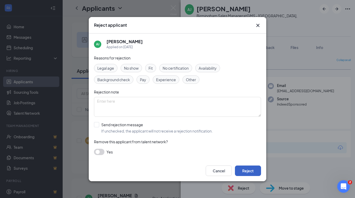
click at [251, 168] on button "Reject" at bounding box center [248, 170] width 26 height 10
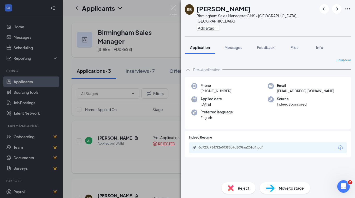
click at [147, 154] on div "RB Rob Buechler Birmingham Sales Manager at GMS - Birmingham, AL Add a tag Appl…" at bounding box center [177, 99] width 355 height 198
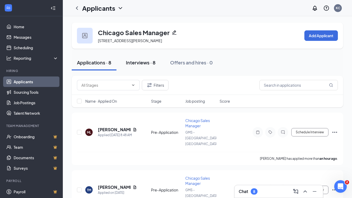
click at [136, 63] on div "Interviews · 8" at bounding box center [141, 62] width 30 height 7
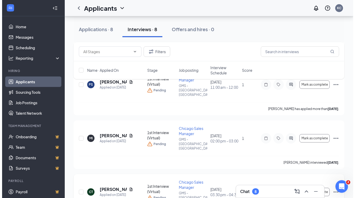
scroll to position [131, 0]
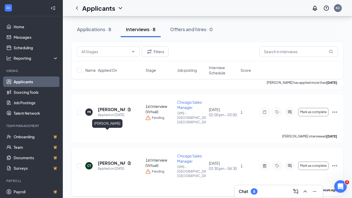
click at [106, 160] on h5 "[PERSON_NAME]" at bounding box center [111, 163] width 27 height 6
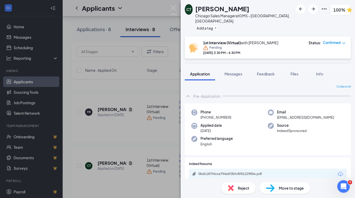
click at [246, 185] on span "Reject" at bounding box center [244, 188] width 12 height 6
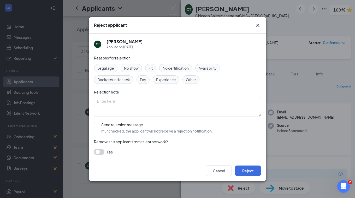
click at [257, 25] on icon "Cross" at bounding box center [258, 25] width 6 height 6
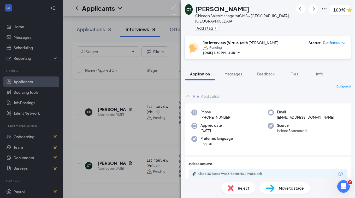
click at [277, 183] on div "Move to stage" at bounding box center [285, 188] width 50 height 12
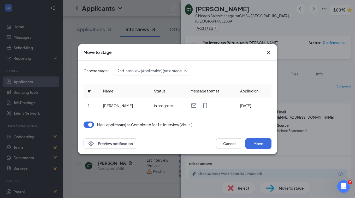
click at [147, 72] on span "2nd Interview (Application) (next stage)" at bounding box center [151, 71] width 66 height 8
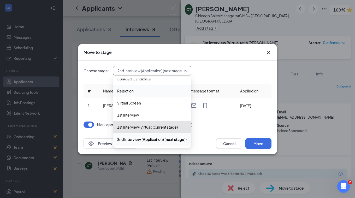
click at [129, 89] on span "Rejection" at bounding box center [125, 91] width 16 height 6
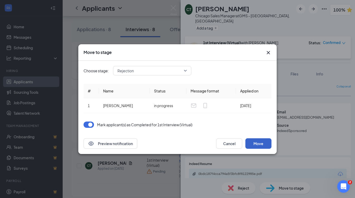
click at [258, 141] on button "Move" at bounding box center [259, 143] width 26 height 10
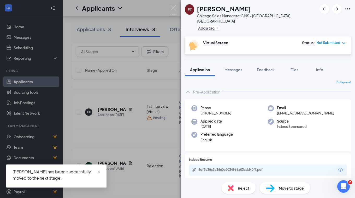
click at [330, 7] on div at bounding box center [335, 8] width 31 height 9
click at [327, 8] on icon "ArrowLeftNew" at bounding box center [324, 9] width 6 height 6
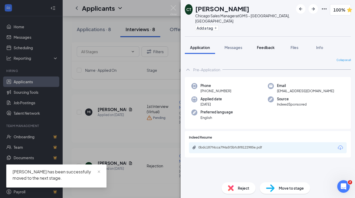
click at [272, 45] on span "Feedback" at bounding box center [266, 47] width 18 height 5
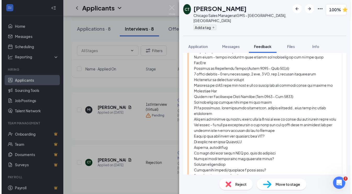
scroll to position [327, 0]
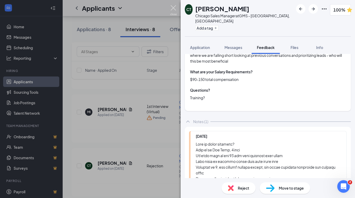
click at [175, 6] on img at bounding box center [173, 10] width 7 height 10
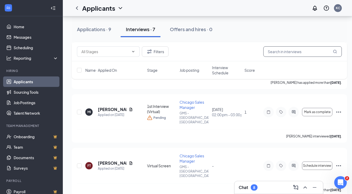
click at [285, 52] on input "text" at bounding box center [302, 51] width 78 height 10
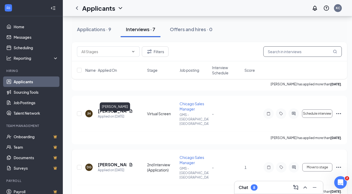
scroll to position [239, 0]
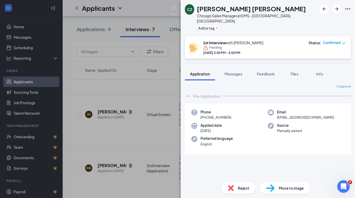
click at [237, 186] on div "Reject" at bounding box center [239, 188] width 34 height 12
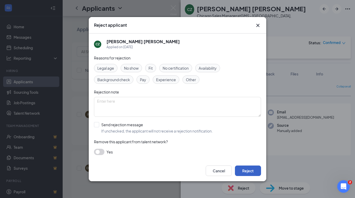
click at [245, 169] on button "Reject" at bounding box center [248, 170] width 26 height 10
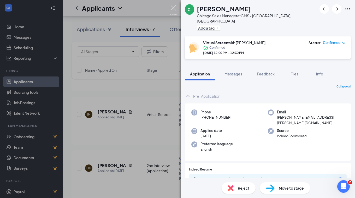
click at [175, 6] on img at bounding box center [173, 10] width 7 height 10
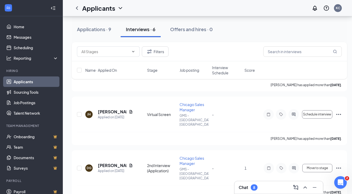
scroll to position [195, 0]
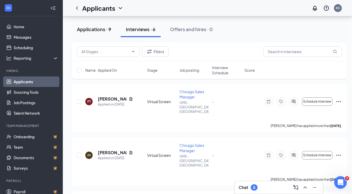
click at [96, 28] on div "Applications · 9" at bounding box center [94, 29] width 34 height 7
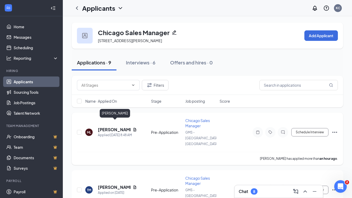
click at [115, 127] on h5 "[PERSON_NAME]" at bounding box center [114, 130] width 33 height 6
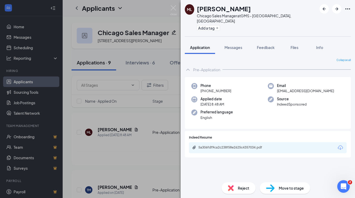
click at [250, 142] on div "5a306fdf9ca2c238f58e2625c4357034.pdf" at bounding box center [268, 147] width 158 height 11
click at [247, 145] on div "5a306fdf9ca2c238f58e2625c4357034.pdf" at bounding box center [235, 147] width 73 height 4
click at [240, 189] on span "Reject" at bounding box center [244, 188] width 12 height 6
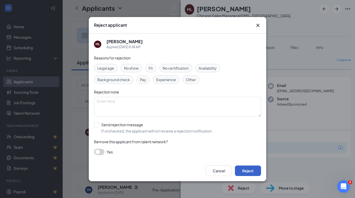
click at [249, 173] on button "Reject" at bounding box center [248, 170] width 26 height 10
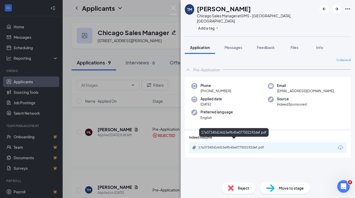
click at [234, 145] on div "17a37340d14d15e9b45e077502192def.pdf" at bounding box center [235, 147] width 73 height 4
click at [245, 193] on div "Reject" at bounding box center [239, 188] width 34 height 12
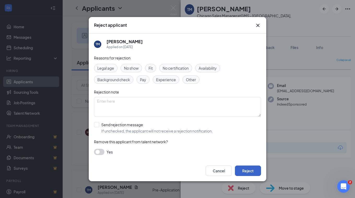
click at [251, 171] on button "Reject" at bounding box center [248, 170] width 26 height 10
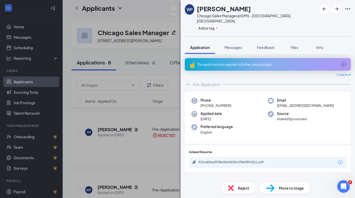
click at [238, 193] on div "Reject" at bounding box center [239, 188] width 34 height 12
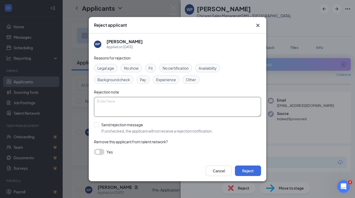
click at [188, 100] on textarea at bounding box center [177, 107] width 167 height 20
type textarea "duplicate"
click at [259, 173] on button "Reject" at bounding box center [248, 170] width 26 height 10
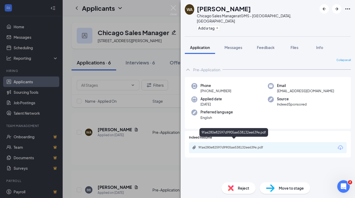
click at [254, 145] on div "9fae280e82597d9905ae538132ee639e.pdf" at bounding box center [235, 147] width 73 height 4
click at [239, 183] on div "Reject" at bounding box center [239, 188] width 34 height 12
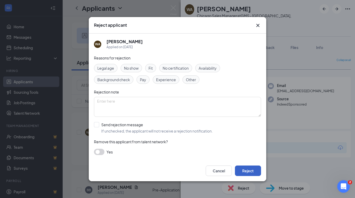
click at [254, 169] on button "Reject" at bounding box center [248, 170] width 26 height 10
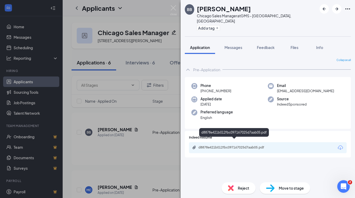
click at [216, 145] on div "d8878e421b012fbc097167025d7aab05.pdf" at bounding box center [235, 147] width 73 height 4
click at [251, 187] on div "Reject" at bounding box center [239, 188] width 34 height 12
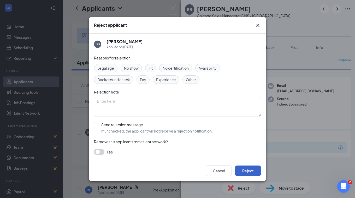
click at [254, 173] on button "Reject" at bounding box center [248, 170] width 26 height 10
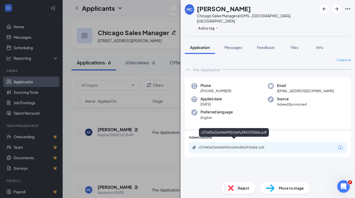
click at [245, 145] on div "c27d40a22e4de5902c0a9a38419326bb.pdf" at bounding box center [235, 147] width 73 height 4
click at [289, 187] on span "Move to stage" at bounding box center [291, 188] width 25 height 6
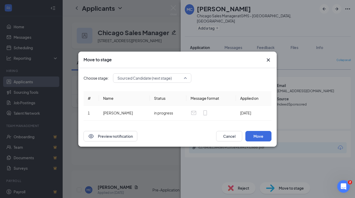
click at [173, 77] on span "Sourced Candidate (next stage)" at bounding box center [150, 78] width 65 height 8
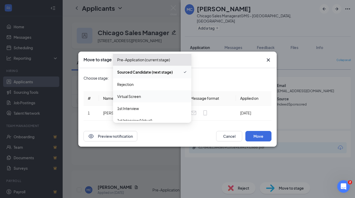
click at [133, 98] on span "Virtual Screen" at bounding box center [129, 96] width 24 height 6
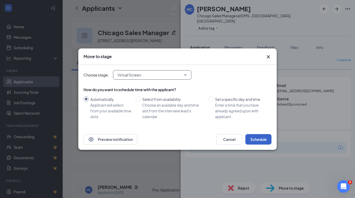
click at [251, 138] on button "Schedule" at bounding box center [259, 139] width 26 height 10
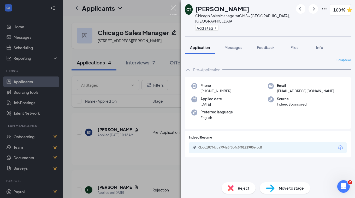
click at [176, 7] on img at bounding box center [173, 10] width 7 height 10
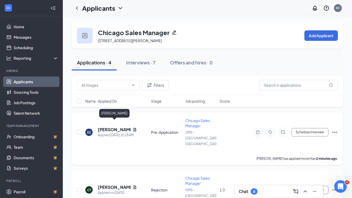
click at [103, 127] on h5 "Ena Sarancic" at bounding box center [114, 130] width 33 height 6
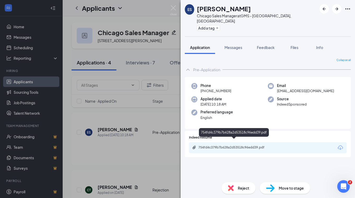
click at [238, 145] on div "754fd4c379b7b628a2d53518c96edd39.pdf" at bounding box center [235, 147] width 73 height 4
click at [287, 193] on div "Move to stage" at bounding box center [285, 188] width 50 height 12
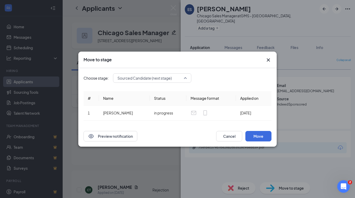
click at [182, 79] on span "Sourced Candidate (next stage)" at bounding box center [150, 78] width 65 height 8
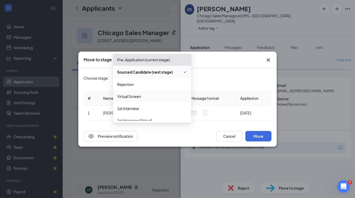
click at [134, 93] on div "Virtual Screen" at bounding box center [152, 96] width 78 height 12
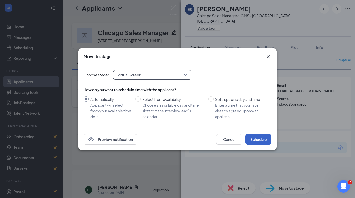
click at [257, 141] on button "Schedule" at bounding box center [259, 139] width 26 height 10
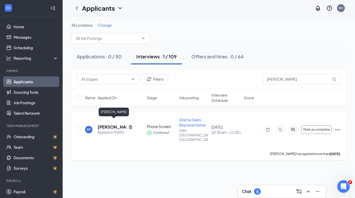
click at [104, 124] on h5 "[PERSON_NAME]" at bounding box center [112, 127] width 29 height 6
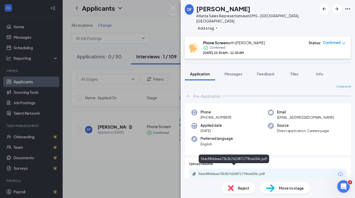
click at [261, 171] on div "56ec88ddeaa73b3b7d10871778ced34c.pdf" at bounding box center [235, 173] width 73 height 4
drag, startPoint x: 265, startPoint y: 67, endPoint x: 266, endPoint y: 71, distance: 3.4
click at [265, 71] on span "Feedback" at bounding box center [266, 73] width 18 height 5
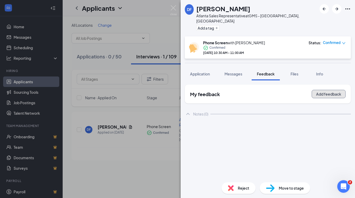
click at [317, 90] on button "Add feedback" at bounding box center [329, 94] width 34 height 8
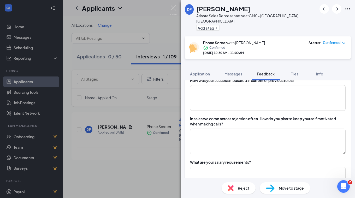
scroll to position [402, 0]
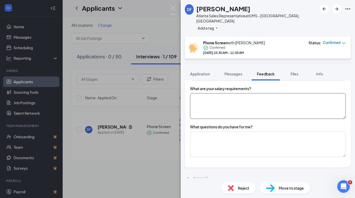
click at [246, 103] on textarea at bounding box center [268, 106] width 156 height 26
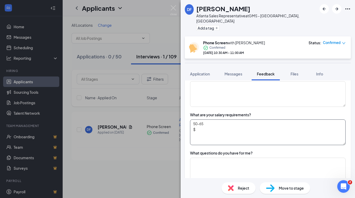
scroll to position [350, 0]
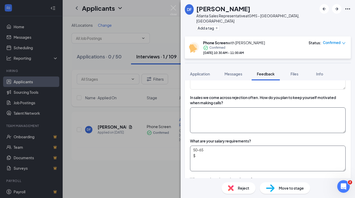
type textarea "50-65 $"
click at [244, 117] on textarea at bounding box center [268, 120] width 156 height 26
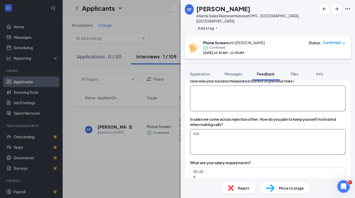
scroll to position [297, 0]
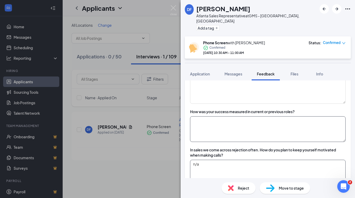
type textarea "n/a"
click at [247, 122] on textarea at bounding box center [268, 129] width 156 height 26
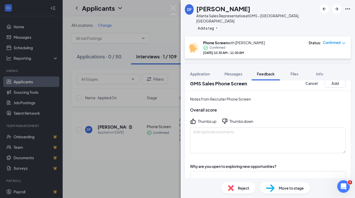
scroll to position [0, 0]
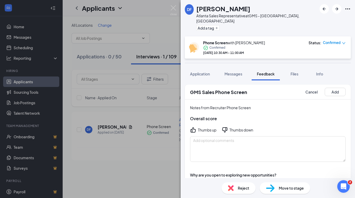
type textarea "n/a"
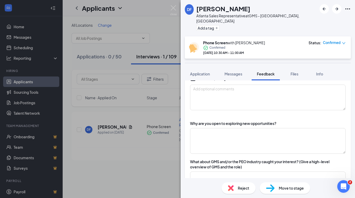
scroll to position [52, 0]
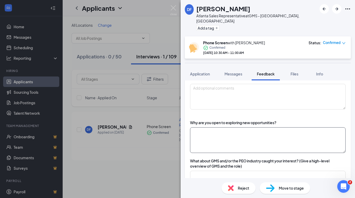
click at [232, 133] on textarea at bounding box center [268, 140] width 156 height 26
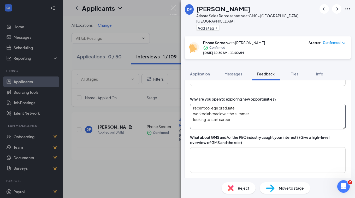
scroll to position [105, 0]
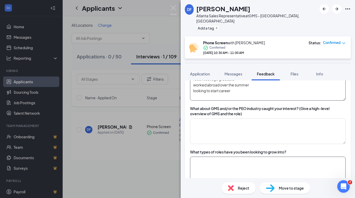
type textarea "recent college graduate worked abroad over the summer looking to start career"
click at [215, 163] on textarea at bounding box center [268, 169] width 156 height 26
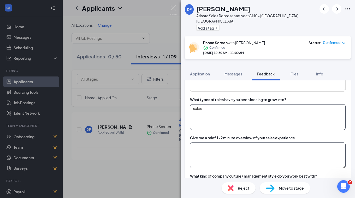
type textarea "sales"
click at [234, 152] on textarea at bounding box center [268, 155] width 156 height 26
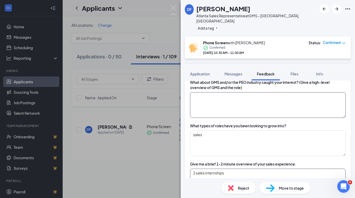
type textarea "2 sales internships"
click at [238, 103] on textarea at bounding box center [268, 105] width 156 height 26
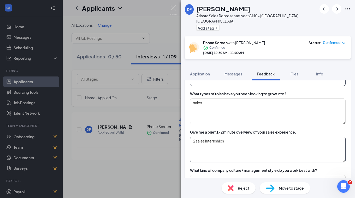
scroll to position [183, 0]
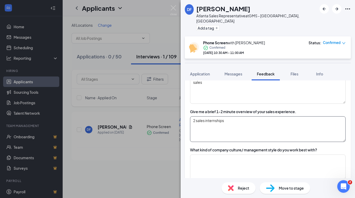
type textarea "looked us up"
click at [249, 116] on textarea "2 sales internships" at bounding box center [268, 129] width 156 height 26
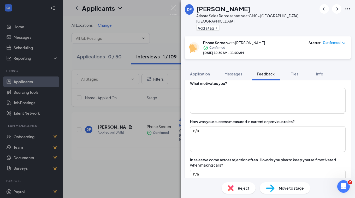
scroll to position [418, 0]
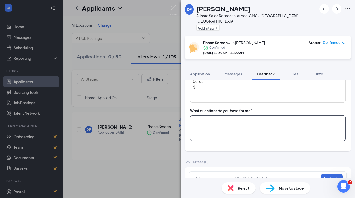
type textarea "2 sales internships"
click at [226, 127] on textarea at bounding box center [268, 128] width 156 height 26
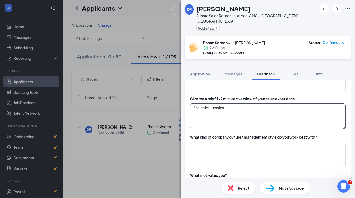
scroll to position [196, 0]
type textarea "What is your favorite part of GMS? Training? growth opportunity?"
click at [244, 110] on textarea "2 sales internships" at bounding box center [268, 116] width 156 height 26
click at [246, 103] on textarea "2 sales internships" at bounding box center [268, 116] width 156 height 26
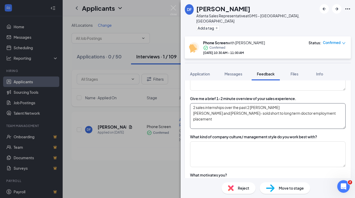
click at [278, 103] on textarea "2 sales internships over the past 2 summers Jackson and Coker- sold short to lo…" at bounding box center [268, 116] width 156 height 26
click at [284, 108] on textarea "2 sales internships over the past 2 summers with Jackson and Coker- sold short …" at bounding box center [268, 116] width 156 height 26
type textarea "2 sales internships over the past 2 summers with Jackson and Coker- sold short …"
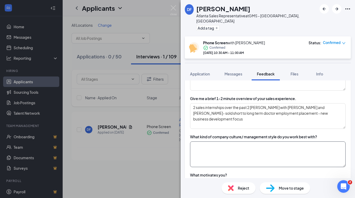
click at [260, 151] on textarea at bounding box center [268, 154] width 156 height 26
type textarea "M"
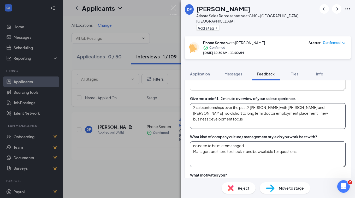
type textarea "no need to be micromanaged Managers are there to check in and be available for …"
click at [332, 111] on textarea "2 sales internships over the past 2 summers with Jackson and Coker- sold short …" at bounding box center [268, 116] width 156 height 26
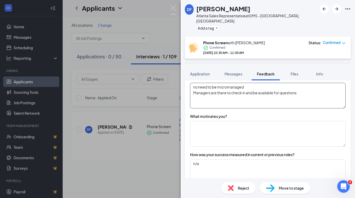
scroll to position [248, 0]
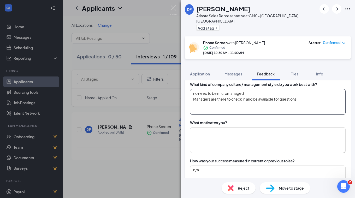
type textarea "2 sales internships over the past 2 summers with Jackson and Coker- sold short …"
click at [320, 95] on textarea "no need to be micromanaged Managers are there to check in and be available for …" at bounding box center [268, 102] width 156 height 26
type textarea "no need to be micromanaged Managers are there to check in and be available for …"
click at [302, 134] on textarea at bounding box center [268, 140] width 156 height 26
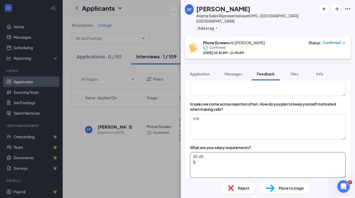
scroll to position [353, 0]
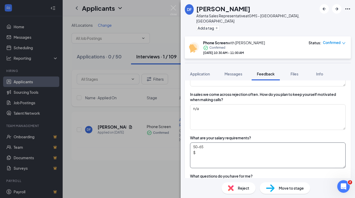
type textarea "continuing to grow long term"
drag, startPoint x: 223, startPoint y: 151, endPoint x: 220, endPoint y: 150, distance: 3.1
click at [221, 150] on textarea "50-65 $" at bounding box center [268, 155] width 156 height 26
drag, startPoint x: 217, startPoint y: 141, endPoint x: 118, endPoint y: 136, distance: 99.9
click at [118, 136] on div "DF David Franchak Atlanta Sales Representative at GMS - Atlanta, GA Add a tag P…" at bounding box center [177, 99] width 355 height 198
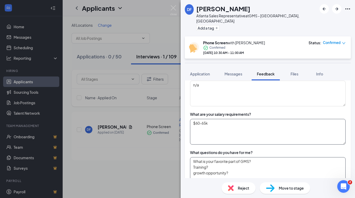
scroll to position [405, 0]
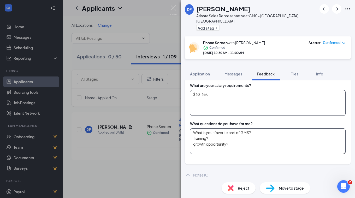
type textarea "$60-65k"
click at [247, 143] on textarea "What is your favorite part of GMS? Training? growth opportunity?" at bounding box center [268, 141] width 156 height 26
click at [239, 141] on textarea "What is your favorite part of GMS? Training? growth opportunity?" at bounding box center [268, 141] width 156 height 26
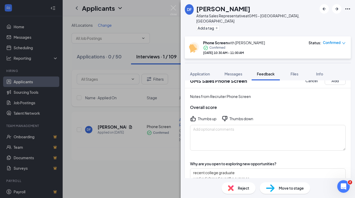
scroll to position [0, 0]
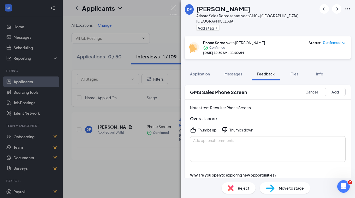
type textarea "What is your favorite part of GMS? Training? growth opportunity?"
click at [194, 127] on icon "ThumbsUp" at bounding box center [193, 130] width 6 height 6
click at [339, 88] on button "Add" at bounding box center [335, 92] width 21 height 8
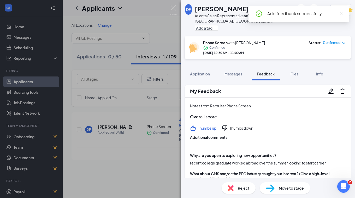
click at [291, 190] on span "Move to stage" at bounding box center [291, 188] width 25 height 6
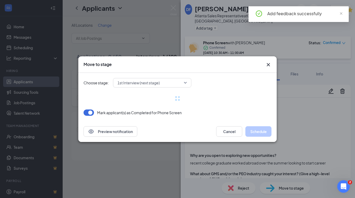
click at [152, 82] on div "Choose stage: 1st Interview (next stage) Mark applicant(s) as Completed for Pho…" at bounding box center [178, 97] width 188 height 48
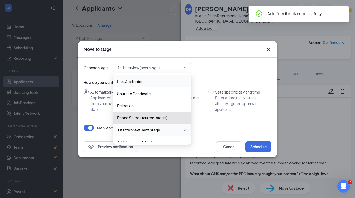
click at [233, 68] on div "Choose stage: 1st Interview (next stage) 4005341 4005337 Pre-Application Source…" at bounding box center [178, 67] width 188 height 9
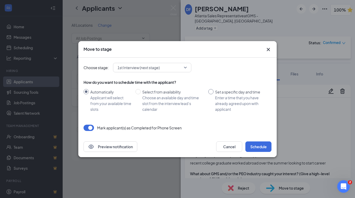
click at [229, 100] on div "Enter a time that you have already agreed upon with applicant" at bounding box center [241, 103] width 52 height 17
click at [214, 94] on input "Set a specific day and time Enter a time that you have already agreed upon with…" at bounding box center [211, 91] width 5 height 5
radio input "true"
radio input "false"
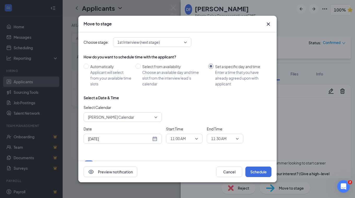
click at [139, 116] on span "[PERSON_NAME] Calendar" at bounding box center [120, 117] width 65 height 8
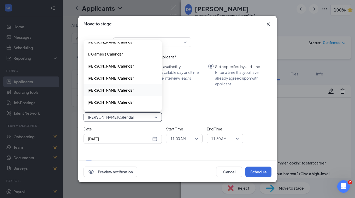
scroll to position [1905, 0]
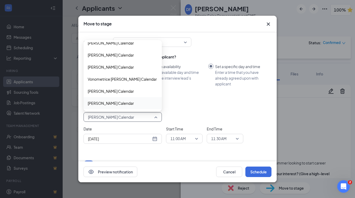
click at [119, 104] on span "[PERSON_NAME] Calendar" at bounding box center [111, 103] width 46 height 6
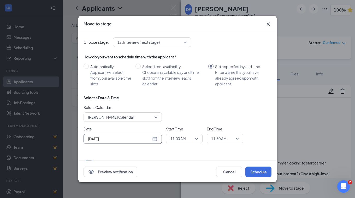
click at [157, 137] on div "[DATE]" at bounding box center [123, 139] width 70 height 6
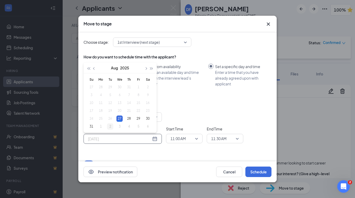
type input "Sep 2, 2025"
click at [111, 126] on div "2" at bounding box center [110, 126] width 6 height 6
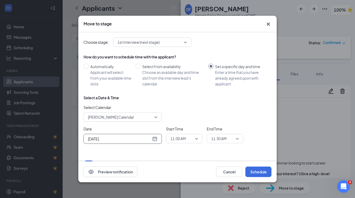
click at [196, 139] on span "11:00 AM" at bounding box center [185, 138] width 28 height 8
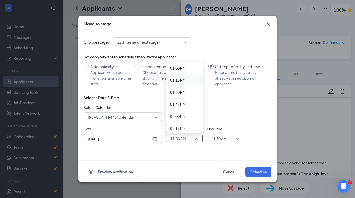
scroll to position [631, 0]
click at [182, 111] on span "02:00 PM" at bounding box center [177, 112] width 15 height 6
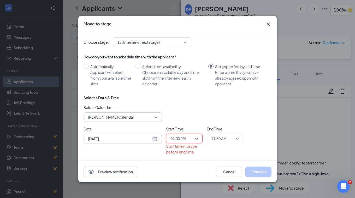
click at [232, 139] on span "11:30 AM" at bounding box center [222, 138] width 23 height 8
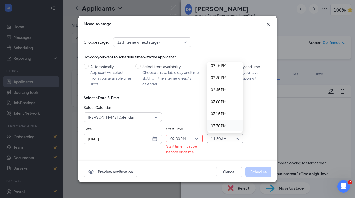
scroll to position [708, 0]
click at [222, 83] on span "03:00 PM" at bounding box center [218, 84] width 15 height 6
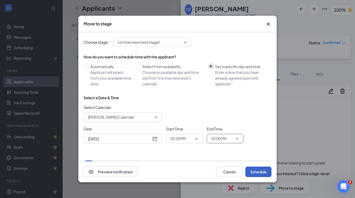
drag, startPoint x: 263, startPoint y: 169, endPoint x: 262, endPoint y: 175, distance: 5.5
click at [263, 169] on button "Schedule" at bounding box center [259, 171] width 26 height 10
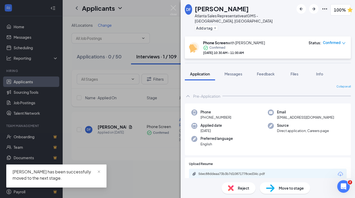
drag, startPoint x: 244, startPoint y: 7, endPoint x: 198, endPoint y: 4, distance: 45.9
click at [198, 4] on div "DF David Franchak Atlanta Sales Representative at GMS - Atlanta, GA Add a tag 1…" at bounding box center [268, 18] width 175 height 36
copy h1 "[PERSON_NAME]"
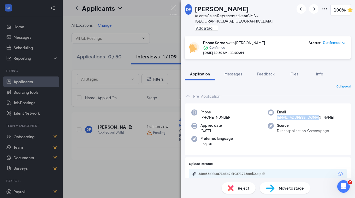
drag, startPoint x: 316, startPoint y: 111, endPoint x: 276, endPoint y: 112, distance: 40.0
click at [277, 114] on span "dfranchak13@gmail.com" at bounding box center [305, 116] width 57 height 5
copy span "dfranchak13@gmail.com"
click at [174, 9] on img at bounding box center [173, 10] width 7 height 10
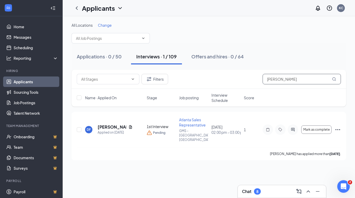
drag, startPoint x: 247, startPoint y: 79, endPoint x: 223, endPoint y: 72, distance: 24.8
click at [226, 73] on div "Filters david f" at bounding box center [209, 79] width 275 height 19
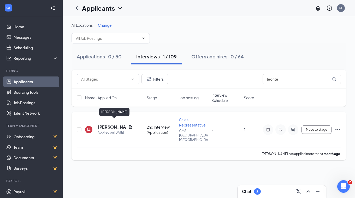
click at [110, 124] on h5 "Leonte Leflore" at bounding box center [112, 127] width 29 height 6
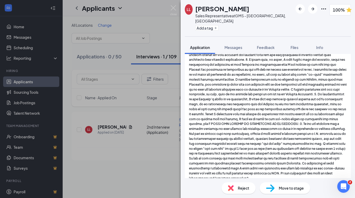
scroll to position [556, 0]
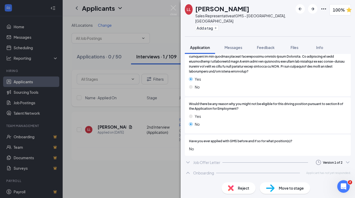
click at [214, 162] on div "Job Offer Letter" at bounding box center [206, 161] width 27 height 5
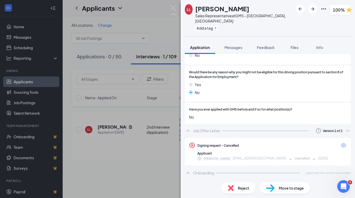
scroll to position [587, 0]
click at [345, 128] on icon "ChevronDown" at bounding box center [348, 130] width 6 height 6
click at [312, 153] on div "Sent: Jul 31 at 7:44 AM" at bounding box center [316, 153] width 56 height 5
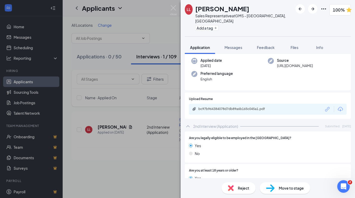
scroll to position [0, 0]
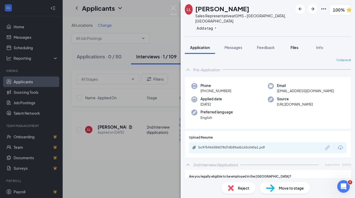
click at [295, 45] on span "Files" at bounding box center [295, 47] width 8 height 5
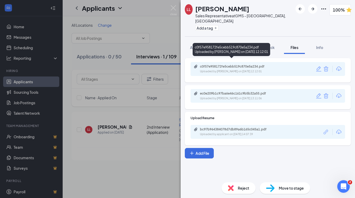
click at [227, 64] on div "c0f57e958172fe5cebb519c870e5a234.pdf" at bounding box center [236, 66] width 73 height 4
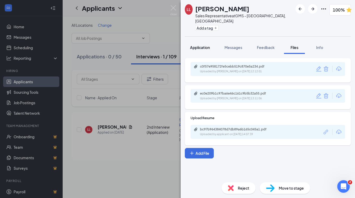
drag, startPoint x: 201, startPoint y: 41, endPoint x: 212, endPoint y: 45, distance: 11.7
click at [201, 45] on span "Application" at bounding box center [200, 47] width 20 height 5
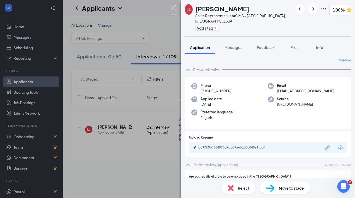
click at [173, 8] on img at bounding box center [173, 10] width 7 height 10
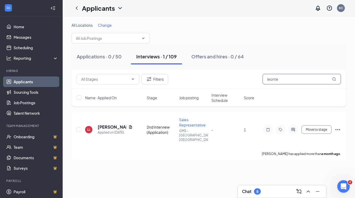
drag, startPoint x: 292, startPoint y: 76, endPoint x: 252, endPoint y: 77, distance: 40.3
click at [252, 77] on div "Filters leonte" at bounding box center [209, 79] width 265 height 10
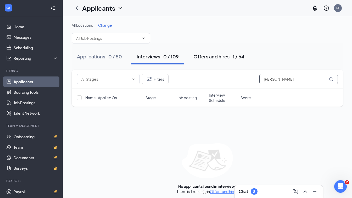
type input "jacob k"
click at [228, 57] on div "Offers and hires · 1 / 64" at bounding box center [218, 56] width 51 height 7
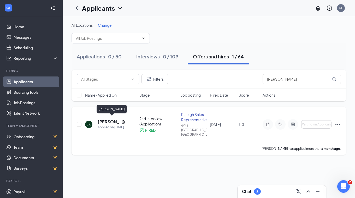
click at [102, 119] on h5 "Jacob Kelsey" at bounding box center [108, 122] width 21 height 6
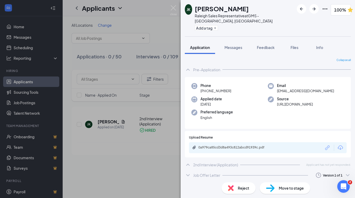
click at [214, 162] on div "2nd Interview (Application)" at bounding box center [215, 164] width 45 height 5
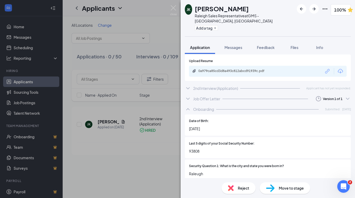
scroll to position [71, 0]
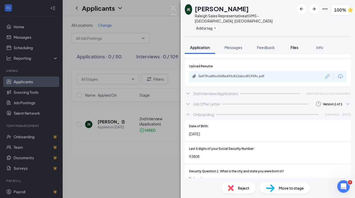
click at [292, 41] on button "Files" at bounding box center [294, 47] width 21 height 13
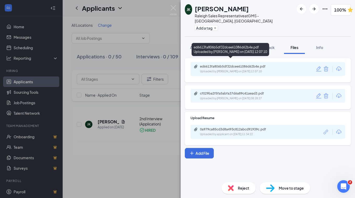
click at [240, 69] on div "Uploaded by Kaitie Carpenter on Aug 22, 2025 at 12:07:10" at bounding box center [239, 71] width 78 height 4
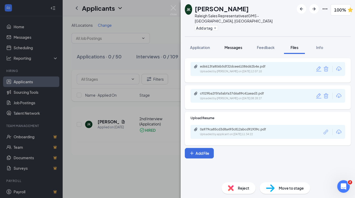
click at [239, 45] on span "Messages" at bounding box center [234, 47] width 18 height 5
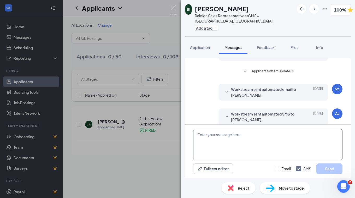
scroll to position [123, 0]
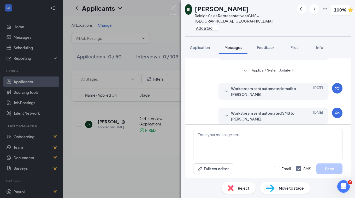
click at [257, 110] on span "Workstream sent automated SMS to Jacob Kelsey." at bounding box center [265, 116] width 68 height 12
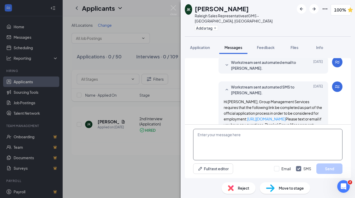
click at [244, 151] on textarea at bounding box center [268, 144] width 150 height 31
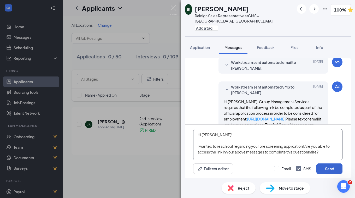
type textarea "Hi Jacob! I wanted to reach out regarding your pre screening application! Are y…"
click at [335, 171] on button "Send" at bounding box center [330, 168] width 26 height 10
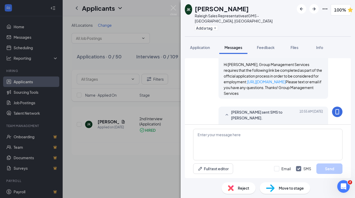
scroll to position [217, 0]
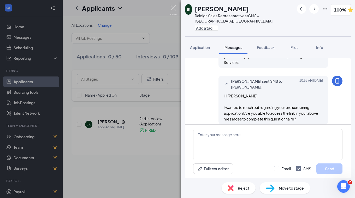
click at [176, 6] on img at bounding box center [173, 10] width 7 height 10
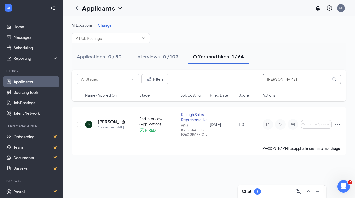
drag, startPoint x: 306, startPoint y: 82, endPoint x: 205, endPoint y: 81, distance: 100.6
click at [207, 81] on div "Filters jacob k" at bounding box center [209, 79] width 265 height 10
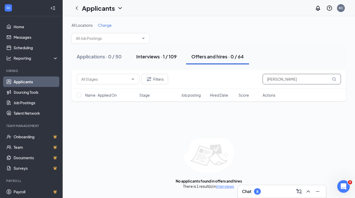
type input "stephanie s"
click at [170, 56] on div "Interviews · 1 / 109" at bounding box center [156, 56] width 41 height 7
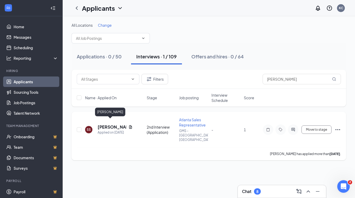
click at [115, 124] on h5 "[PERSON_NAME]" at bounding box center [112, 127] width 29 height 6
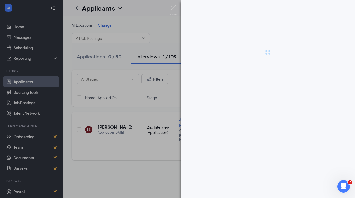
click at [116, 123] on div at bounding box center [177, 99] width 355 height 198
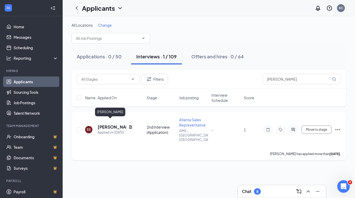
click at [111, 124] on h5 "[PERSON_NAME]" at bounding box center [112, 127] width 29 height 6
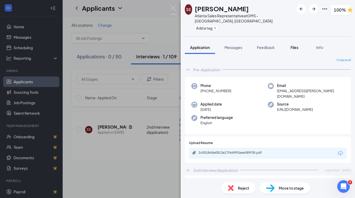
click at [298, 45] on span "Files" at bounding box center [295, 47] width 8 height 5
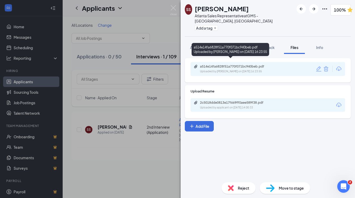
click at [223, 69] on div "Uploaded by Kaitie Carpenter on Aug 19, 2025 at 16:23:55" at bounding box center [239, 71] width 78 height 4
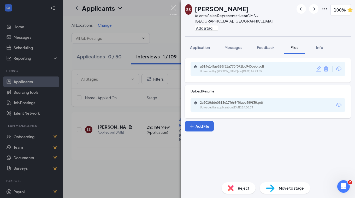
click at [176, 8] on img at bounding box center [173, 10] width 7 height 10
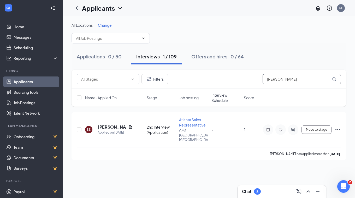
drag, startPoint x: 294, startPoint y: 77, endPoint x: 234, endPoint y: 76, distance: 59.6
click at [235, 76] on div "Filters stephanie s" at bounding box center [209, 79] width 265 height 10
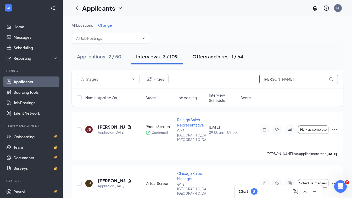
type input "jacob"
click at [214, 58] on div "Offers and hires · 1 / 64" at bounding box center [217, 56] width 51 height 7
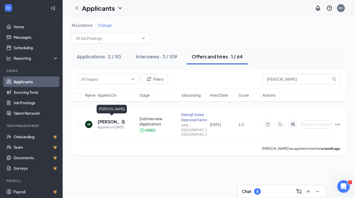
click at [104, 121] on h5 "Jacob Kelsey" at bounding box center [108, 122] width 21 height 6
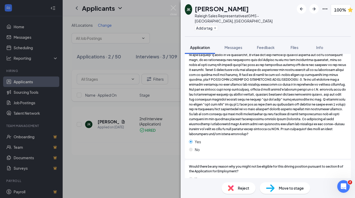
scroll to position [332, 0]
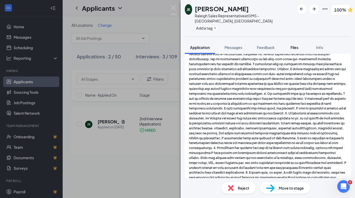
click at [296, 41] on button "Files" at bounding box center [294, 47] width 21 height 13
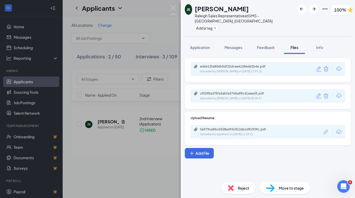
click at [226, 64] on div "ed6613fa806b5df32dcee61086d62b4e.pdf" at bounding box center [236, 66] width 73 height 4
click at [237, 45] on div "Messages" at bounding box center [234, 47] width 18 height 5
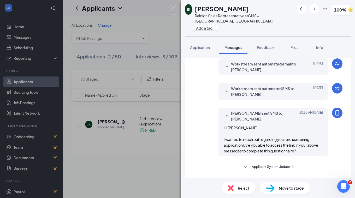
scroll to position [126, 0]
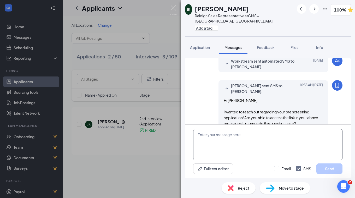
click at [214, 136] on textarea at bounding box center [268, 144] width 150 height 31
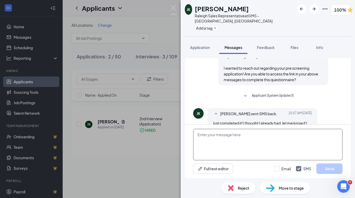
scroll to position [180, 0]
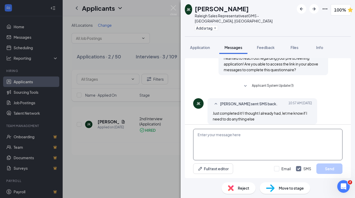
drag, startPoint x: 241, startPoint y: 136, endPoint x: 240, endPoint y: 145, distance: 9.4
click at [240, 139] on textarea at bounding box center [268, 144] width 150 height 31
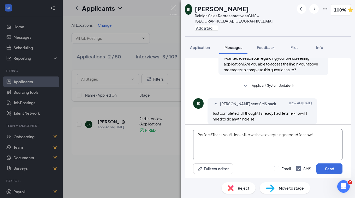
type textarea "Perfect! Thank you! It looks like we have everything needed for now!"
click at [333, 169] on button "Send" at bounding box center [330, 168] width 26 height 10
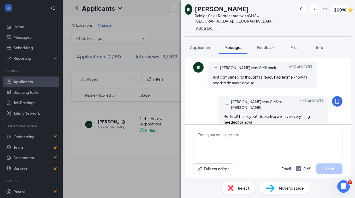
scroll to position [219, 0]
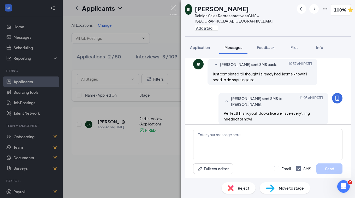
click at [170, 8] on img at bounding box center [173, 10] width 7 height 10
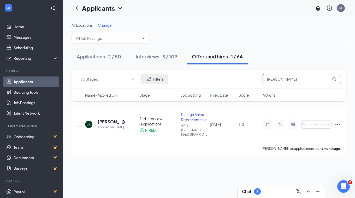
drag, startPoint x: 307, startPoint y: 78, endPoint x: 161, endPoint y: 74, distance: 145.9
click at [162, 75] on div "Filters jacob" at bounding box center [209, 79] width 265 height 10
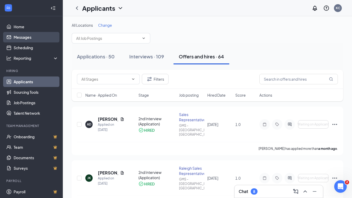
click at [25, 38] on link "Messages" at bounding box center [36, 37] width 45 height 10
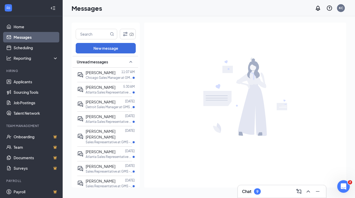
click at [110, 73] on span "[PERSON_NAME]" at bounding box center [101, 72] width 30 height 5
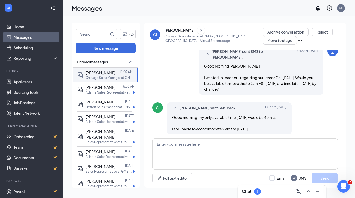
scroll to position [215, 0]
